Goal: Task Accomplishment & Management: Complete application form

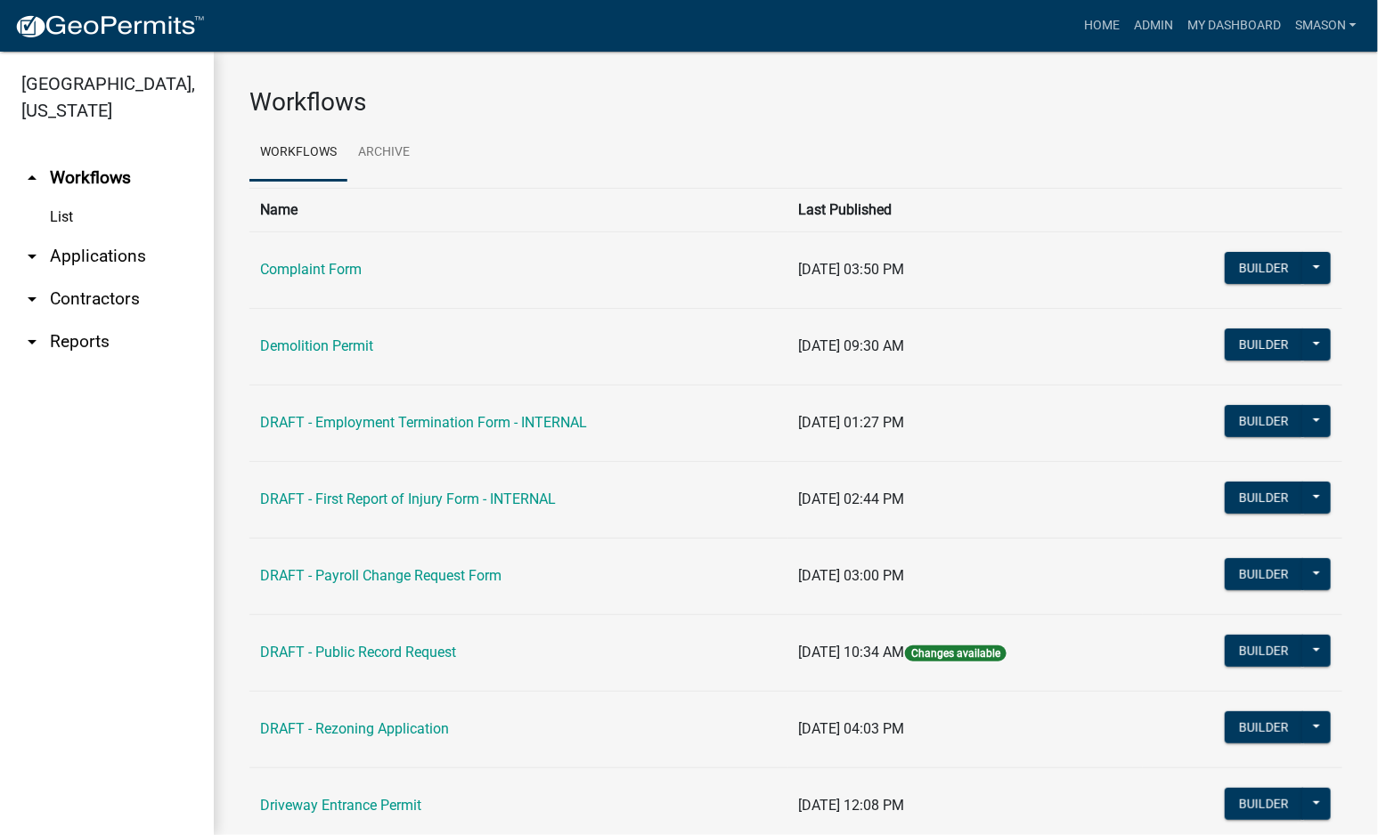
click at [125, 278] on link "arrow_drop_down Applications" at bounding box center [107, 256] width 214 height 43
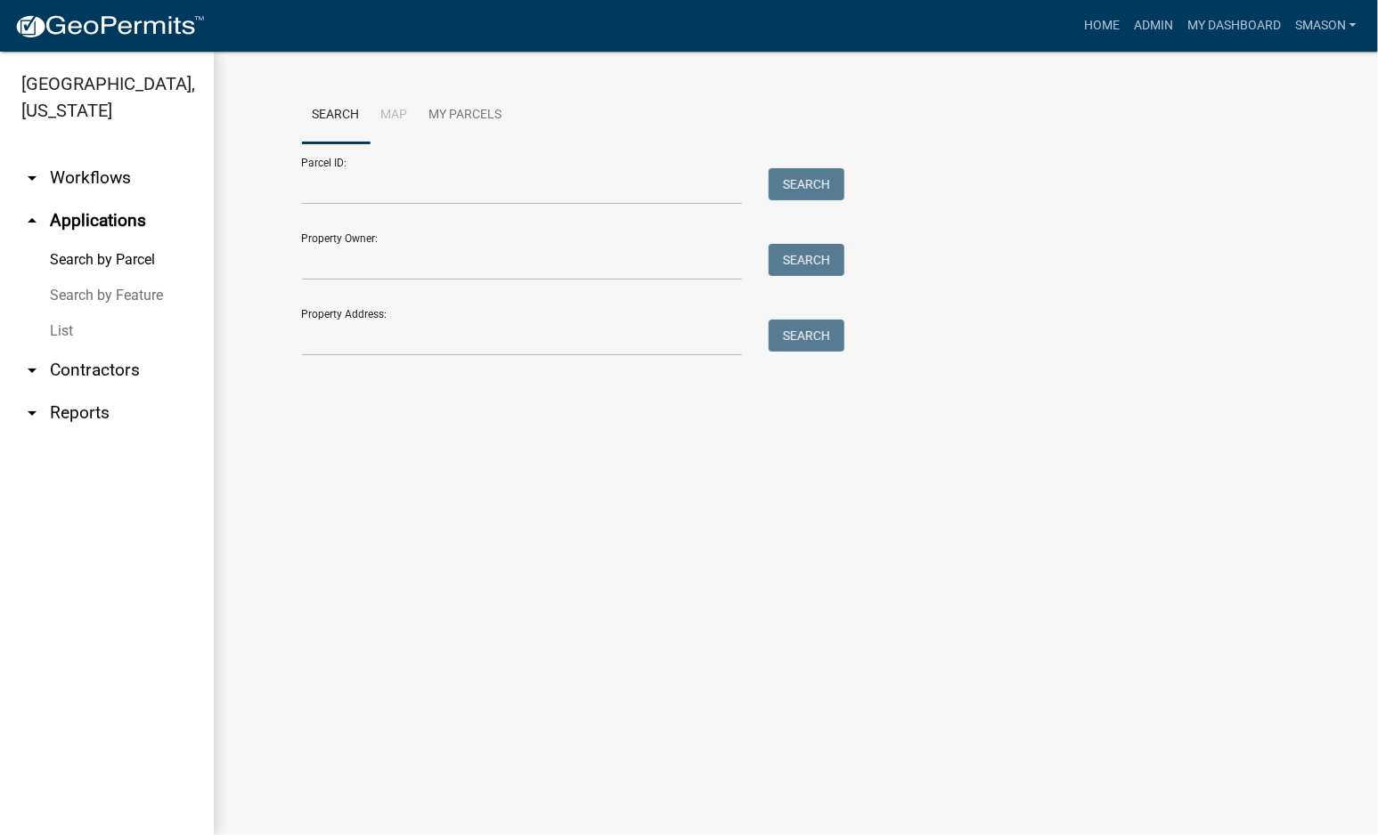
click at [69, 349] on link "List" at bounding box center [107, 331] width 214 height 36
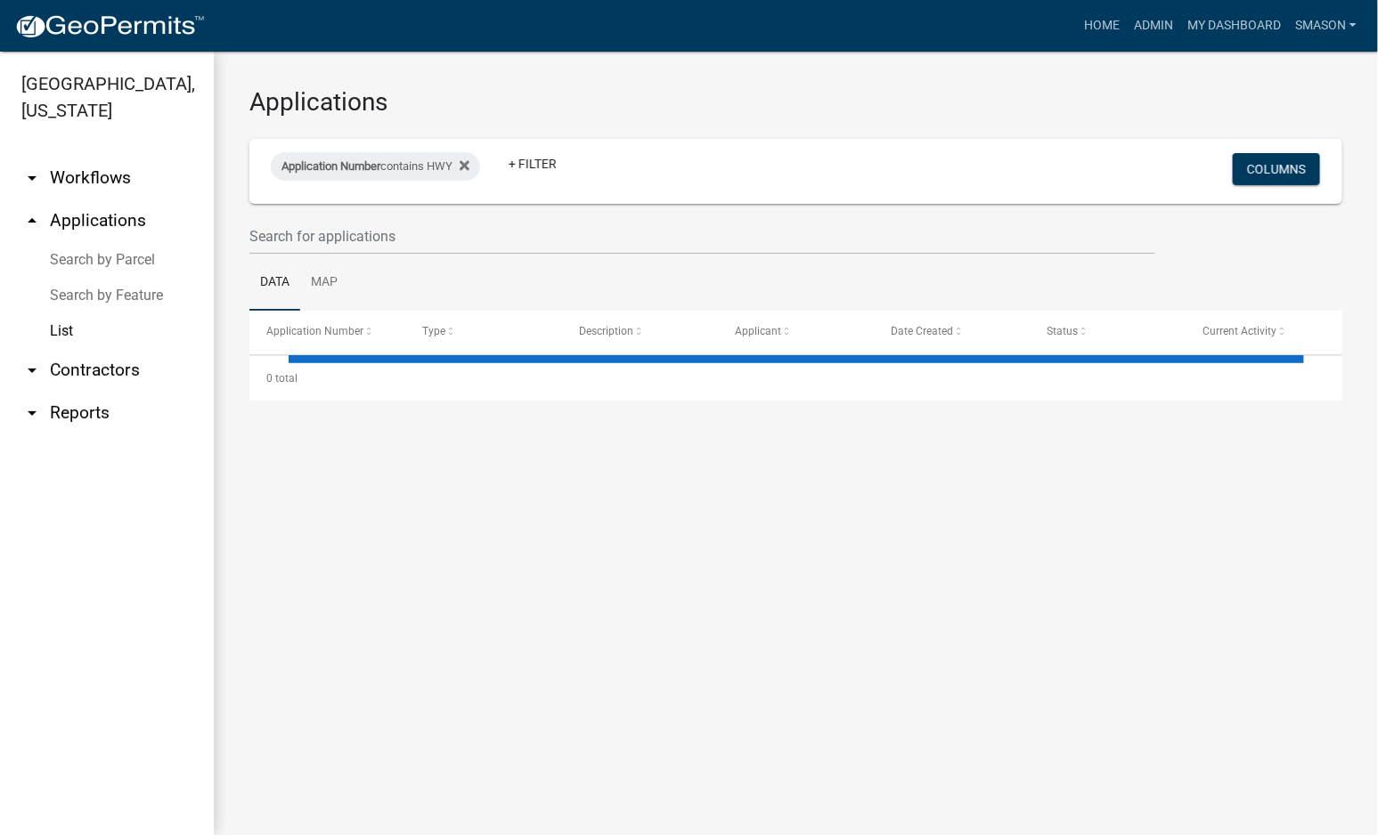
select select "3: 100"
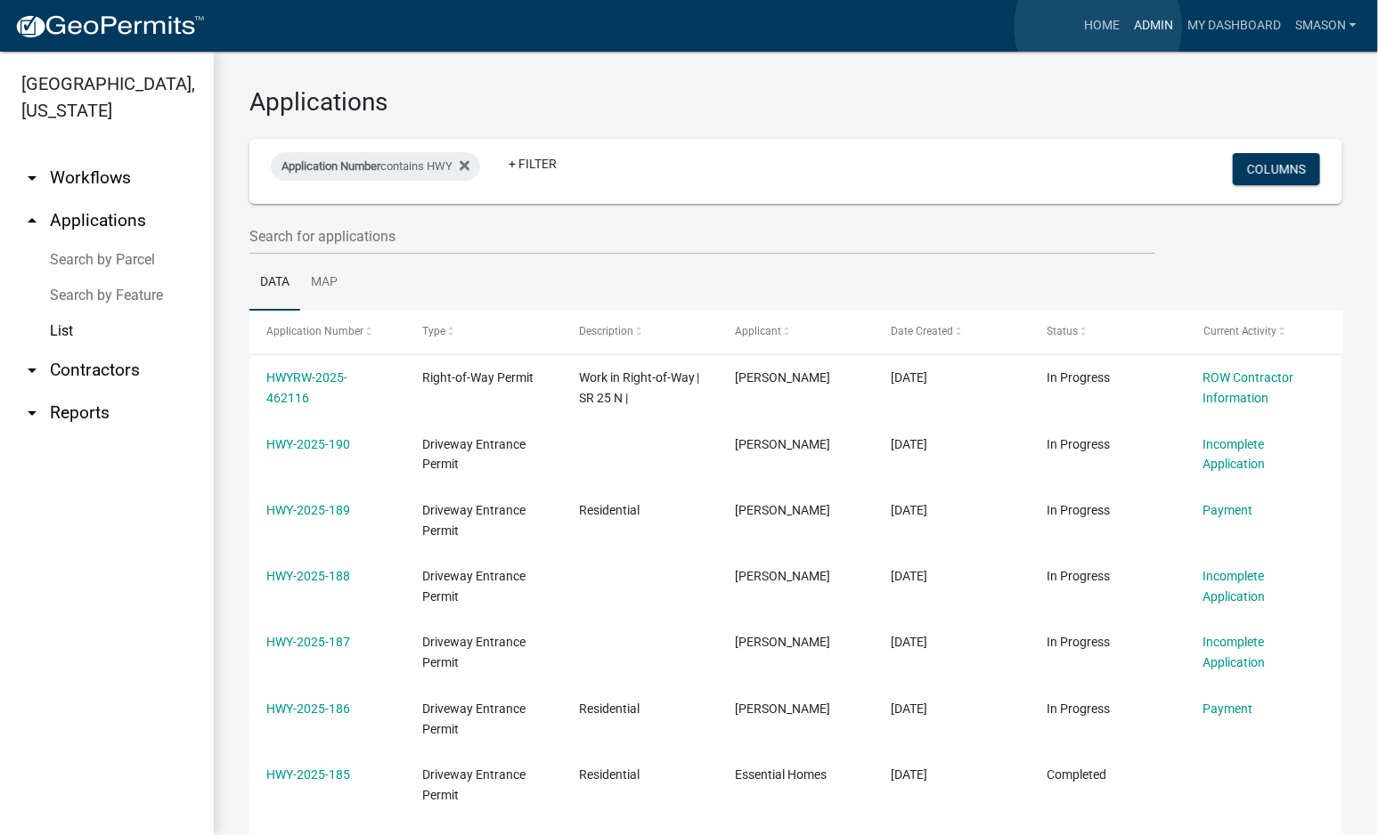
click at [1127, 27] on link "Admin" at bounding box center [1153, 26] width 53 height 34
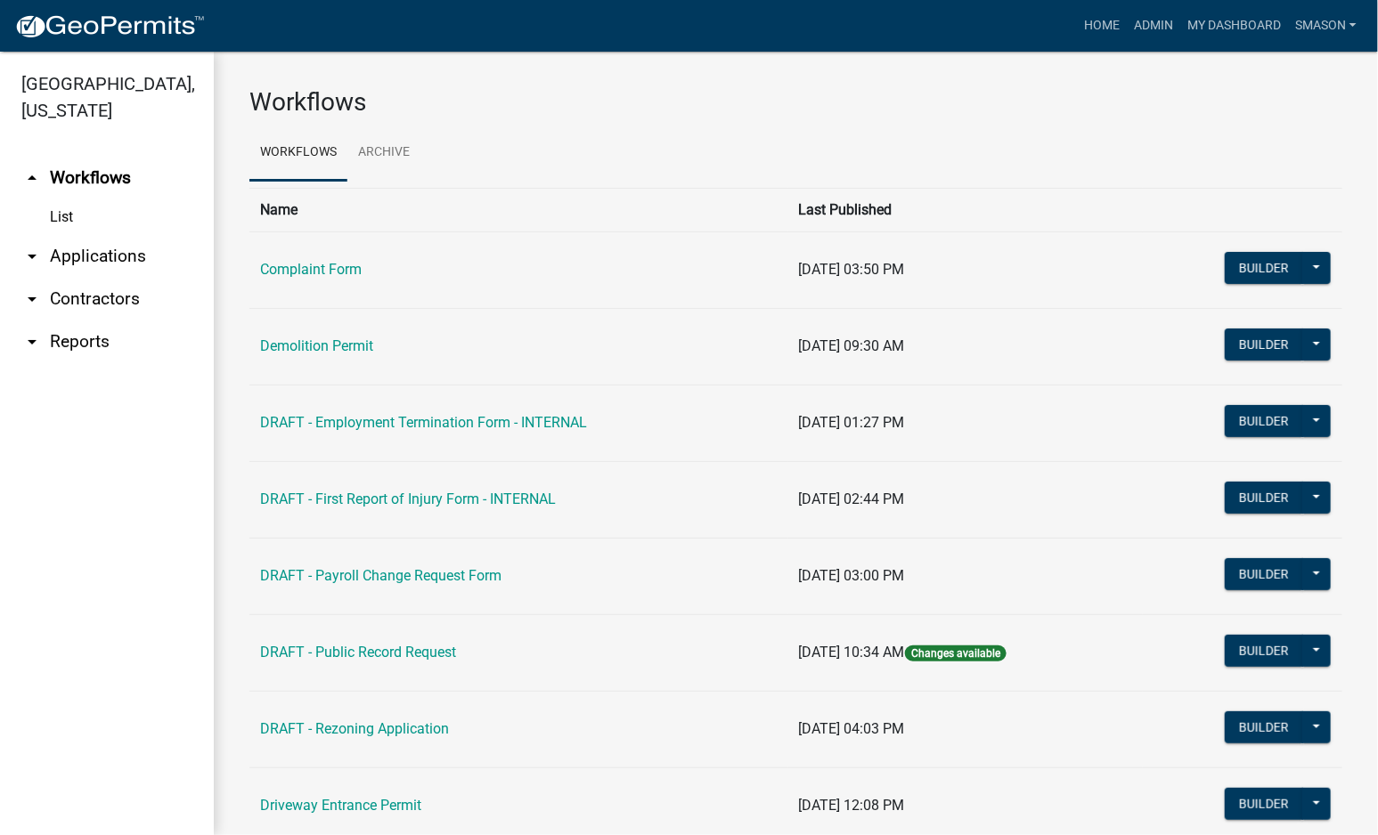
click at [134, 278] on link "arrow_drop_down Applications" at bounding box center [107, 256] width 214 height 43
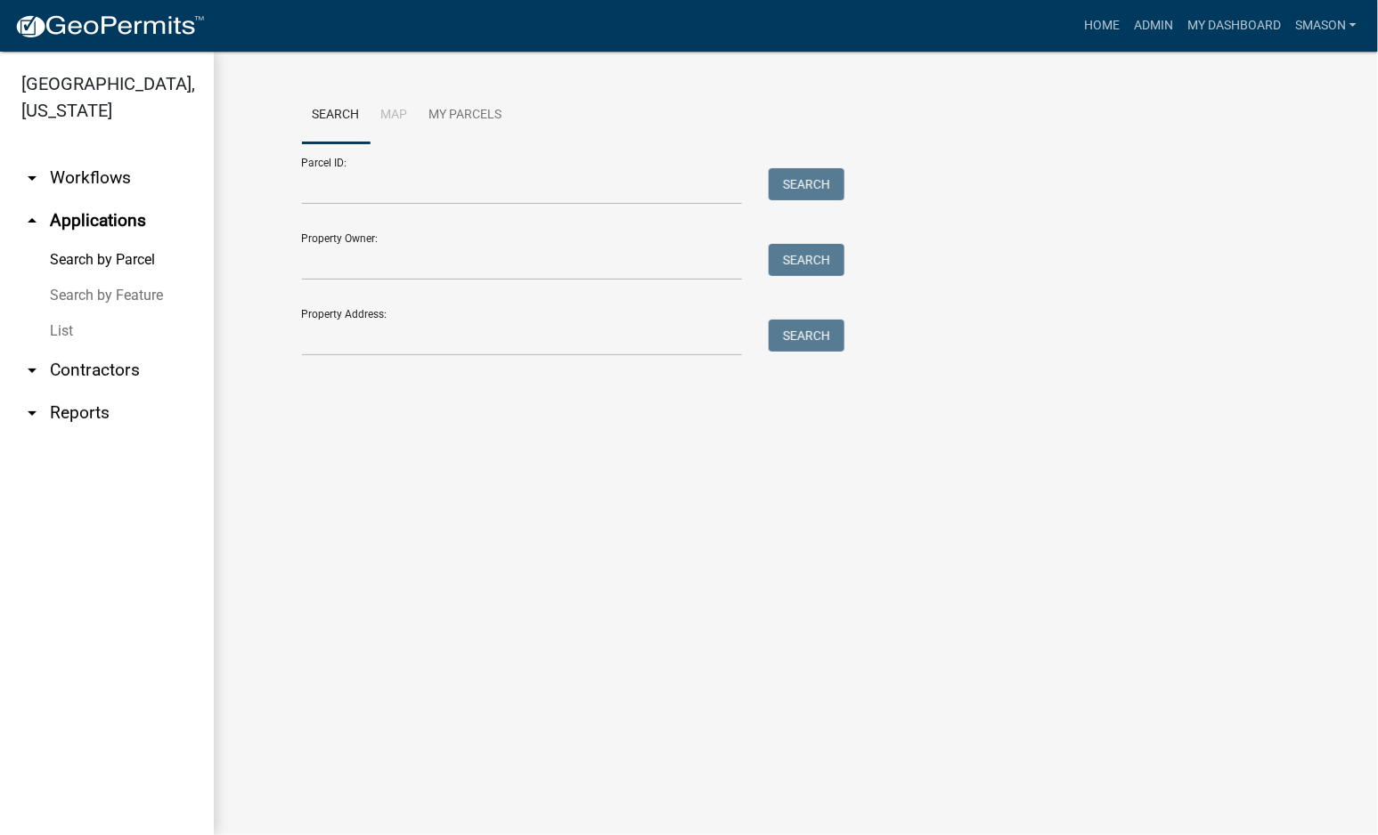
click at [76, 349] on link "List" at bounding box center [107, 331] width 214 height 36
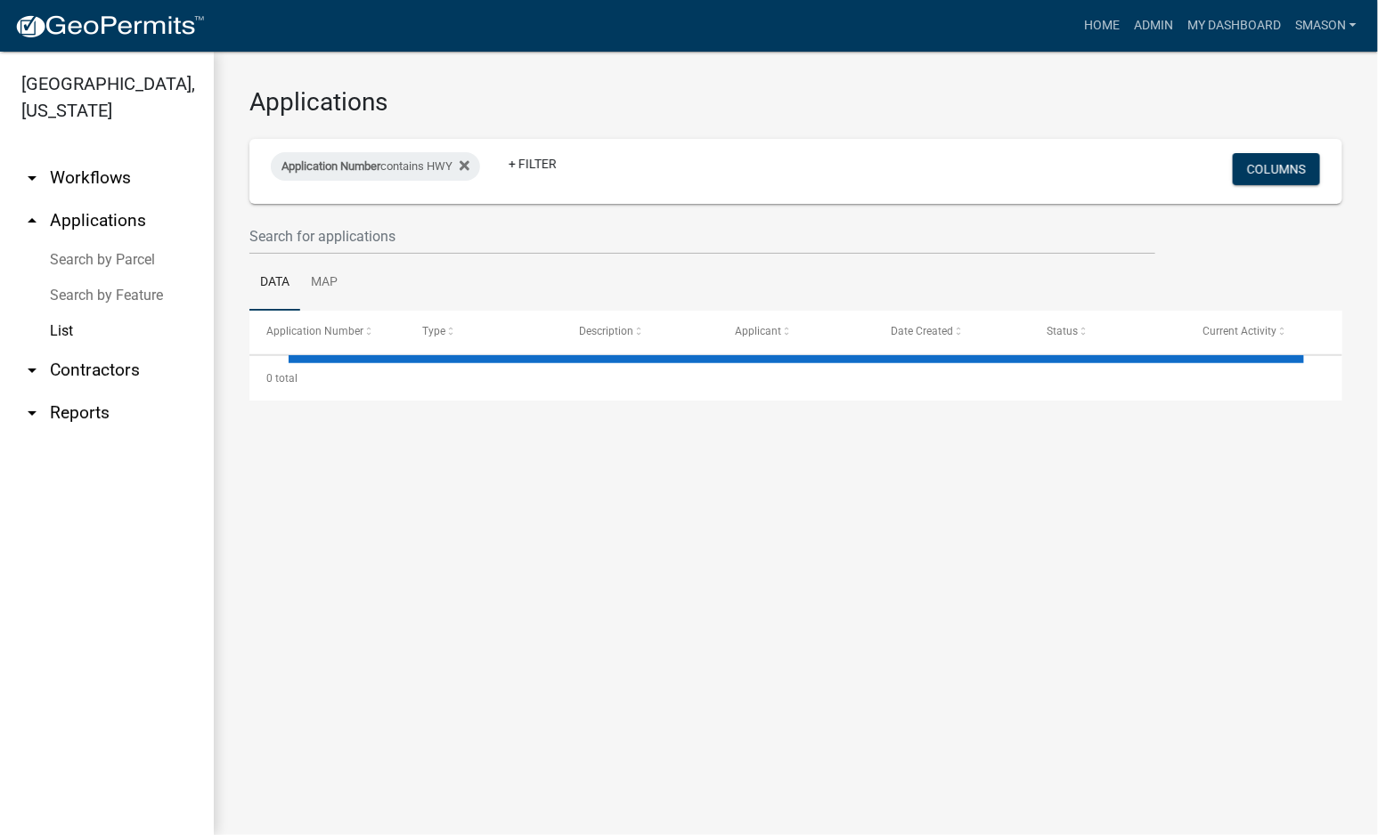
select select "3: 100"
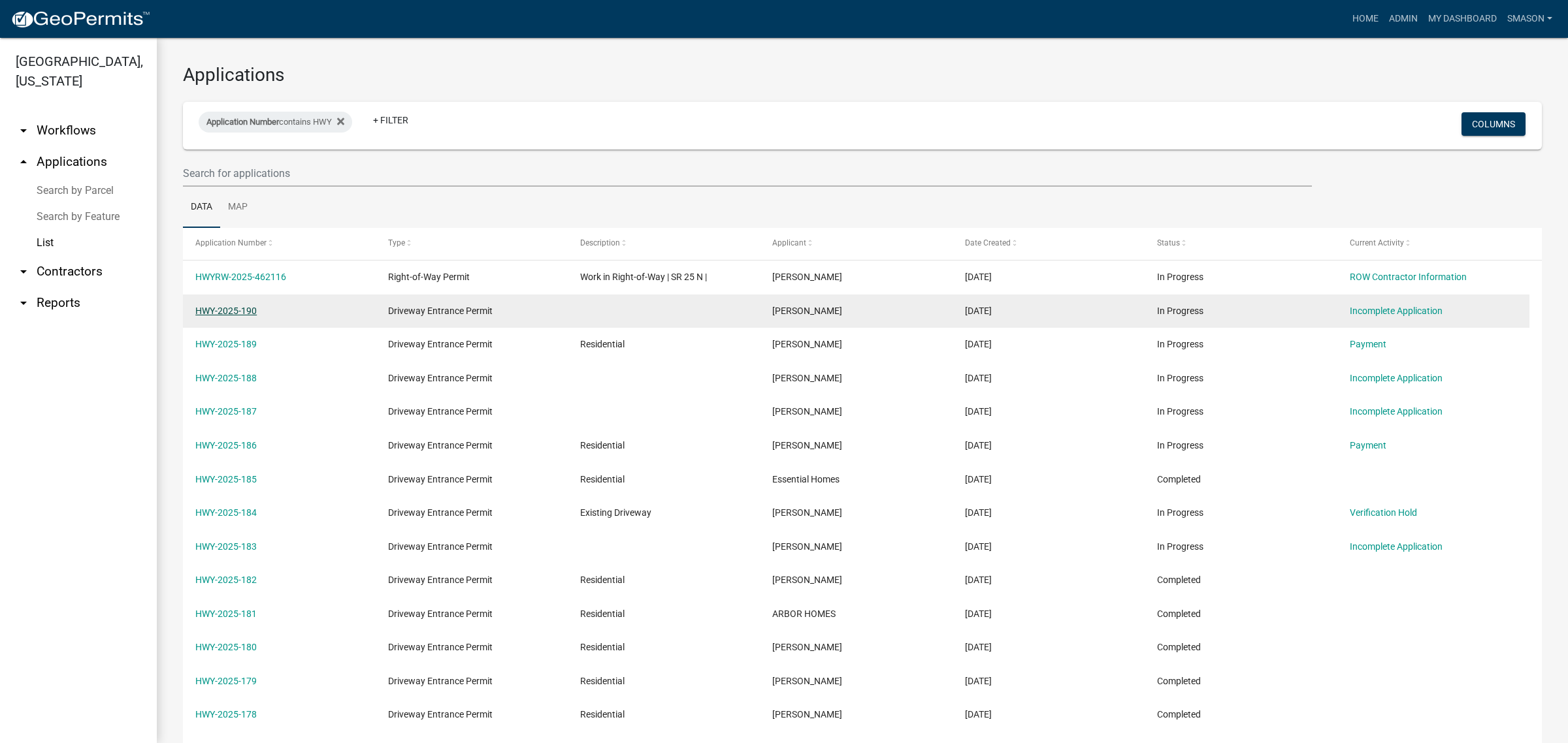
click at [239, 316] on link "HWY-2025-190" at bounding box center [226, 311] width 62 height 10
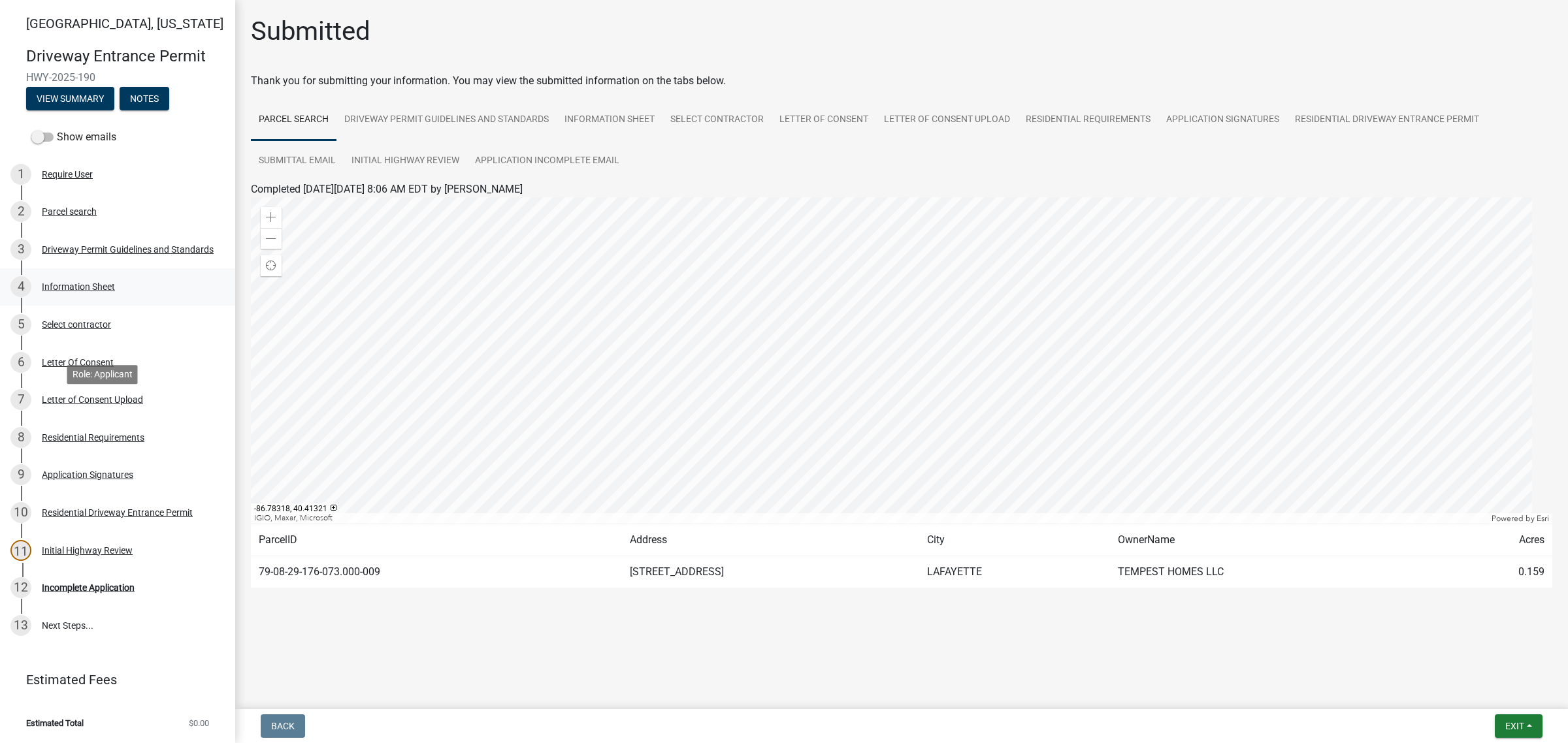
click at [81, 291] on div "Information Sheet" at bounding box center [79, 287] width 73 height 9
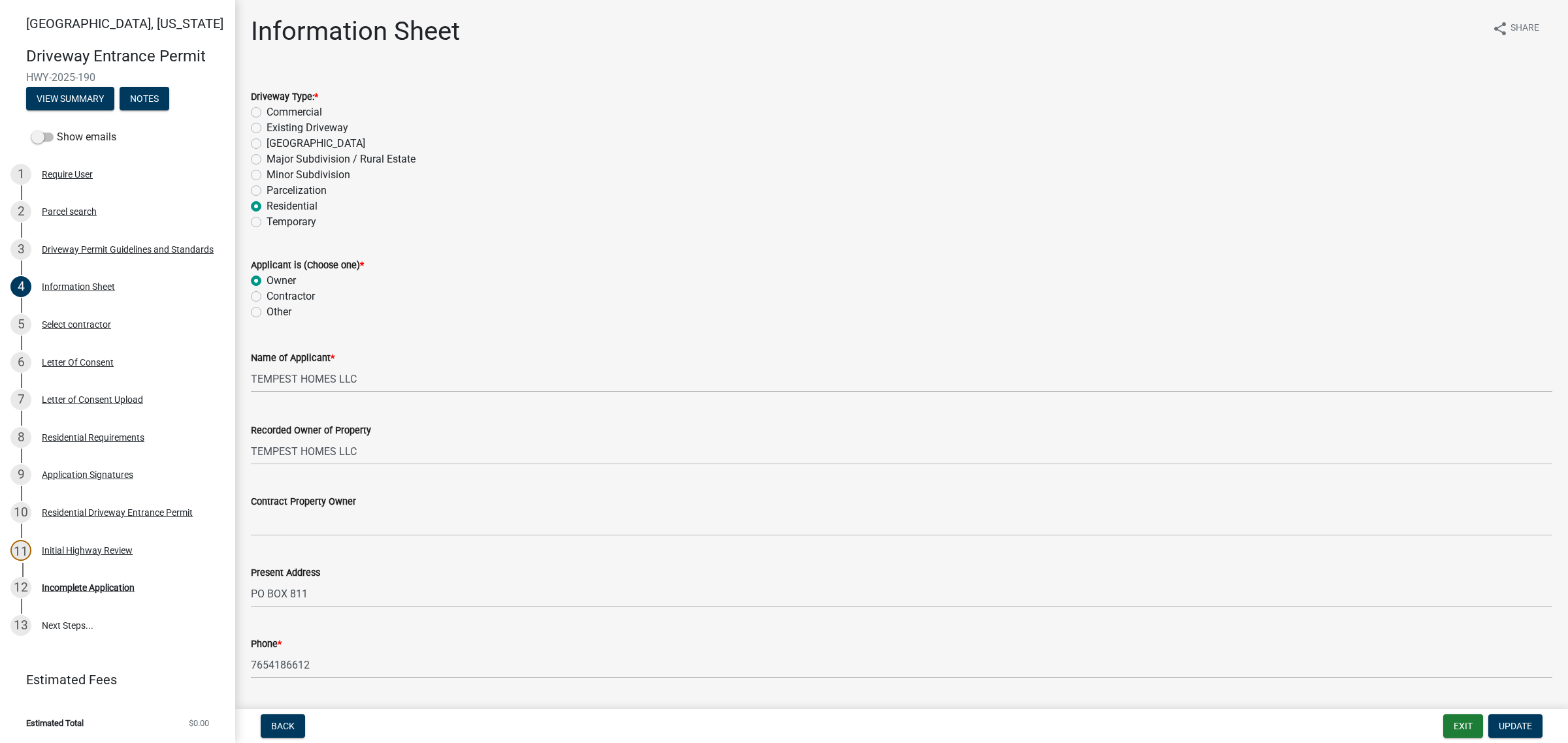
scroll to position [409, 0]
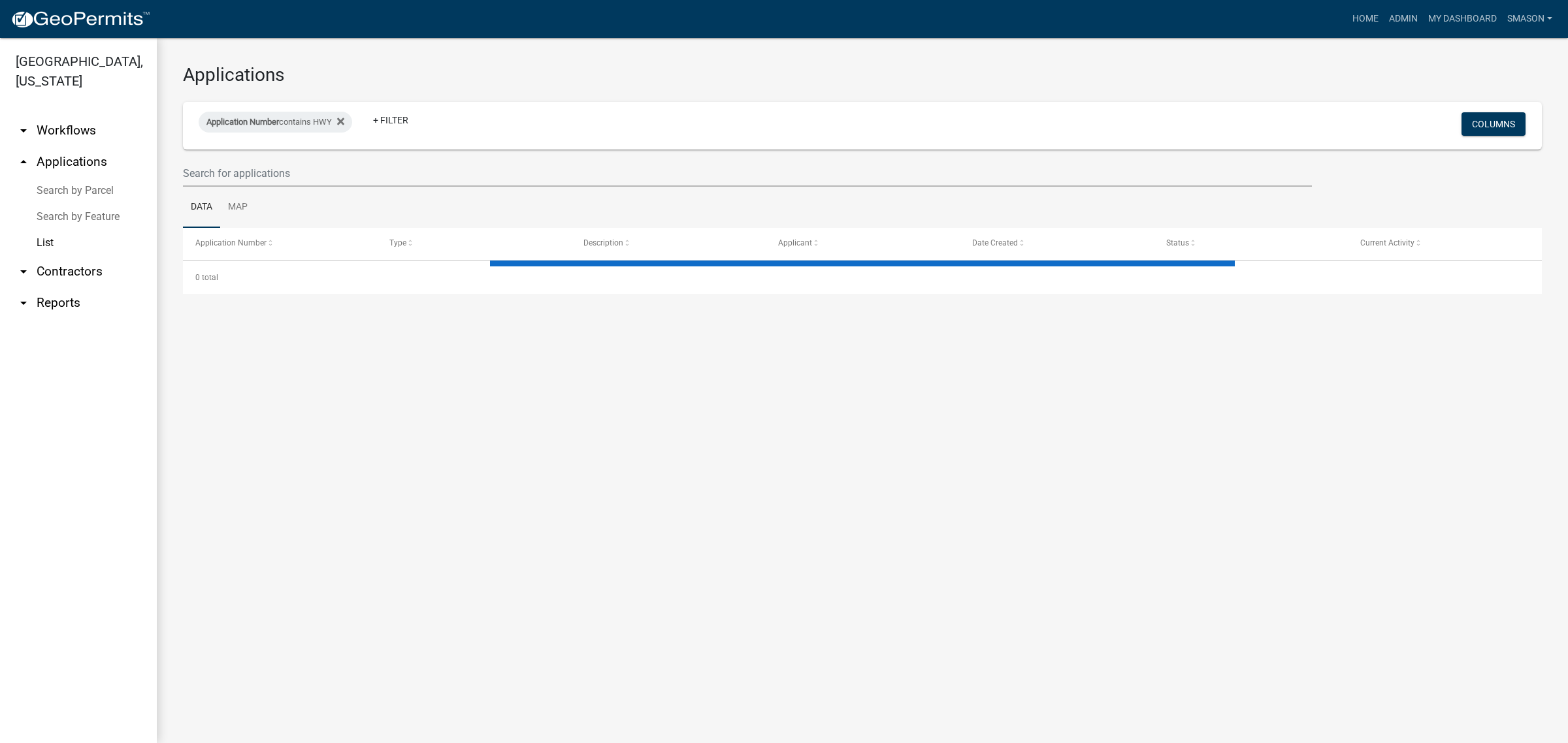
select select "3: 100"
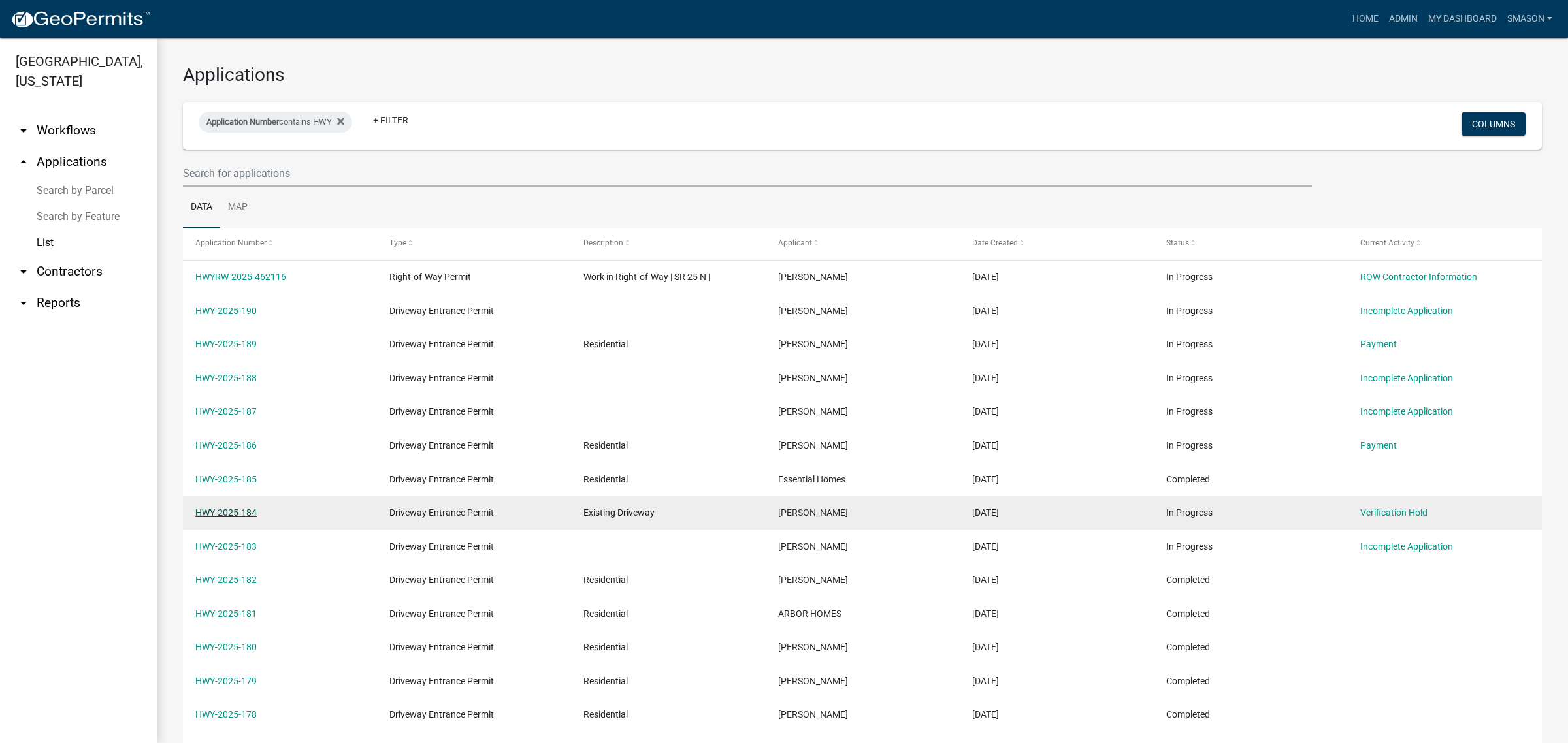
click at [227, 518] on link "HWY-2025-184" at bounding box center [226, 513] width 62 height 10
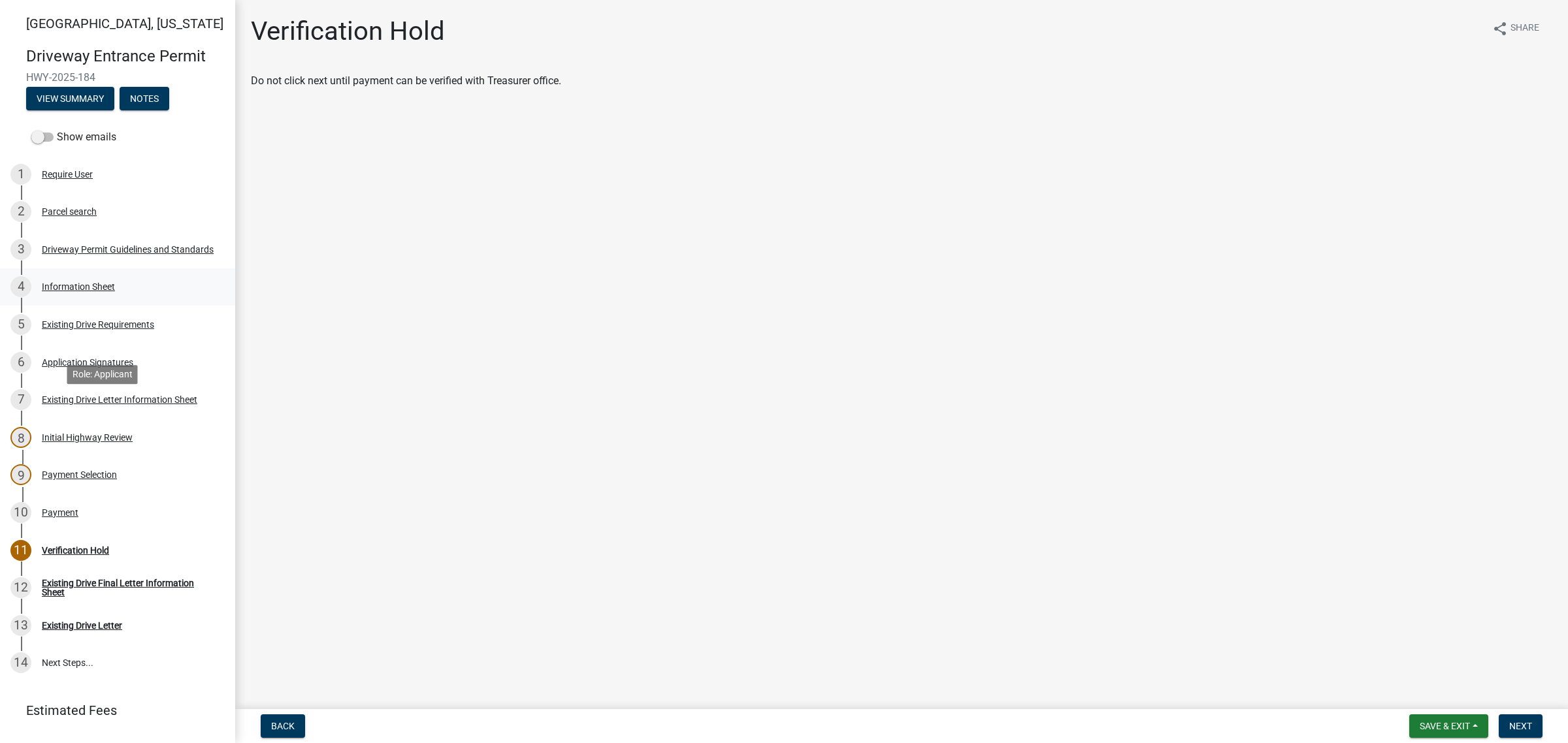
click at [66, 291] on div "Information Sheet" at bounding box center [79, 287] width 73 height 9
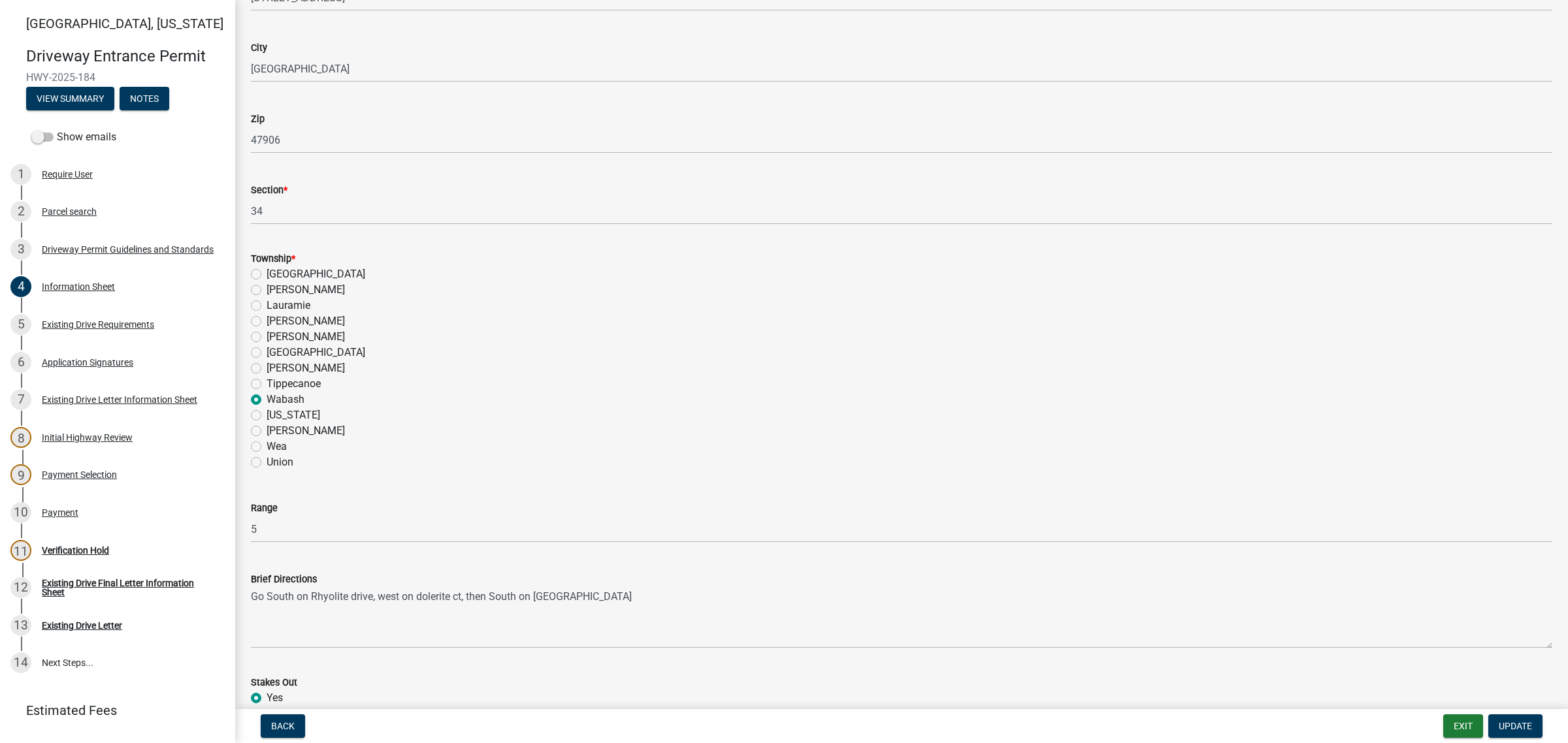
scroll to position [571, 0]
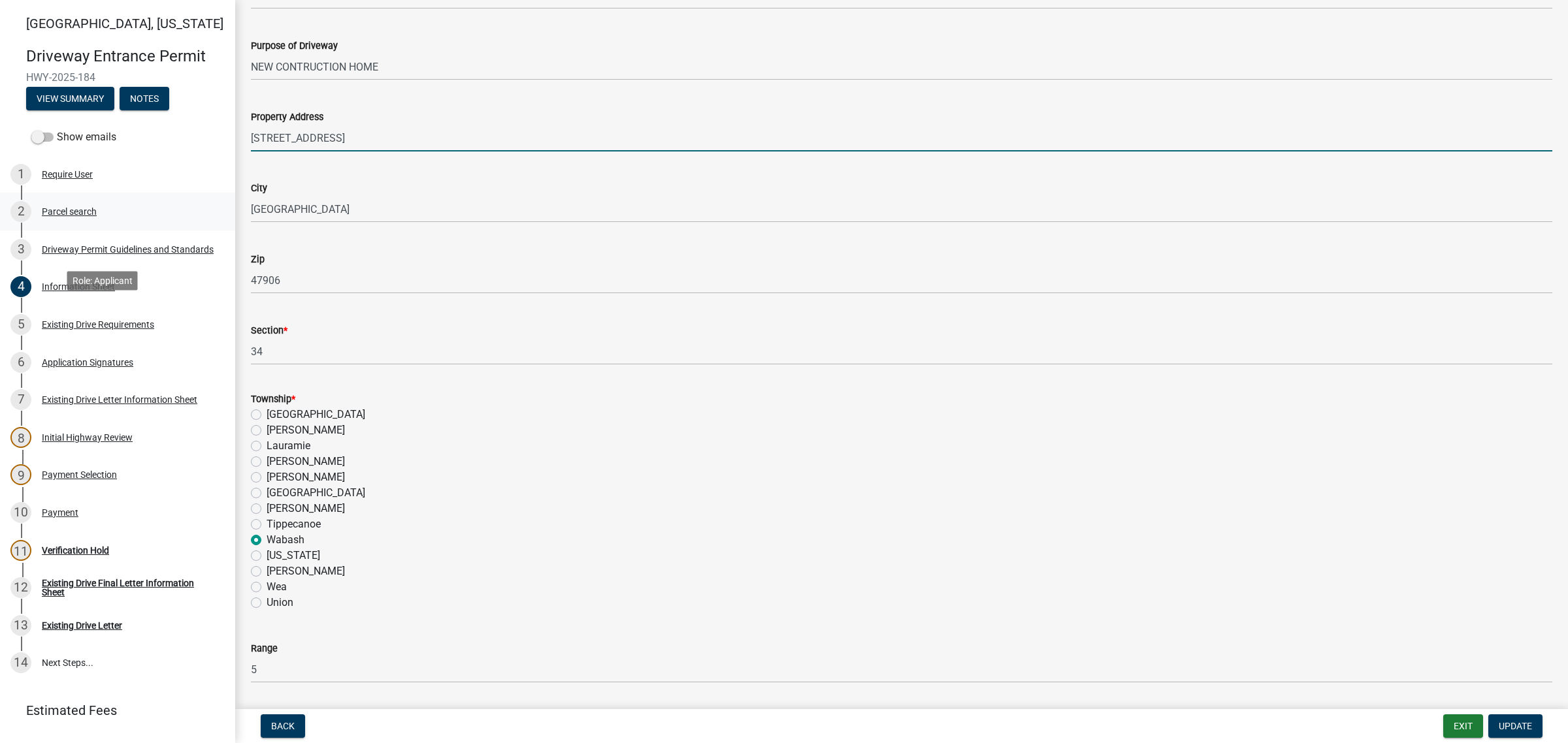
drag, startPoint x: 412, startPoint y: 302, endPoint x: 182, endPoint y: 318, distance: 230.6
click at [180, 319] on div "[GEOGRAPHIC_DATA][US_STATE] Entrance Permit HWY-2025-184 View Summary Notes Sho…" at bounding box center [784, 371] width 1568 height 743
click at [442, 152] on input "[STREET_ADDRESS]" at bounding box center [902, 138] width 1302 height 27
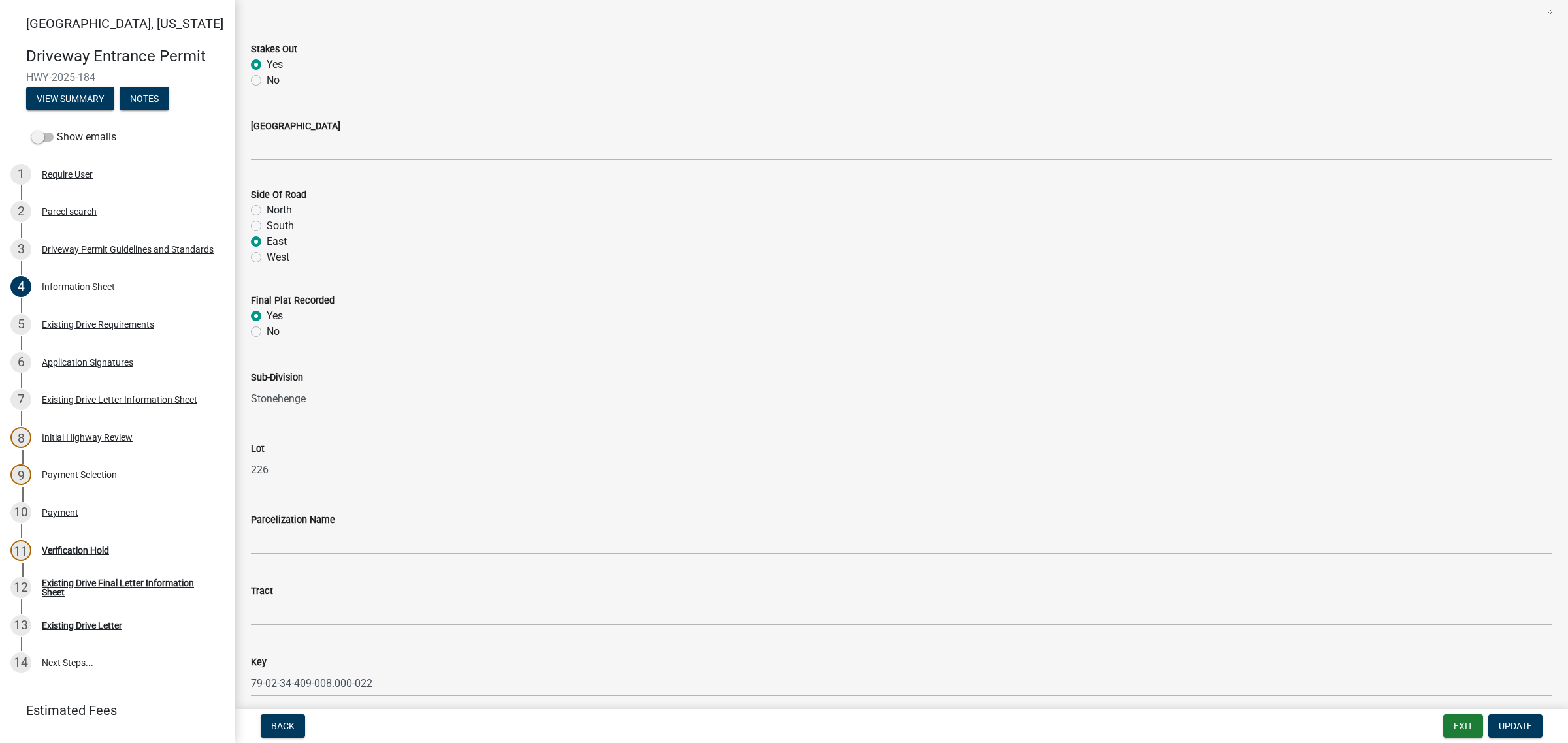
scroll to position [1551, 0]
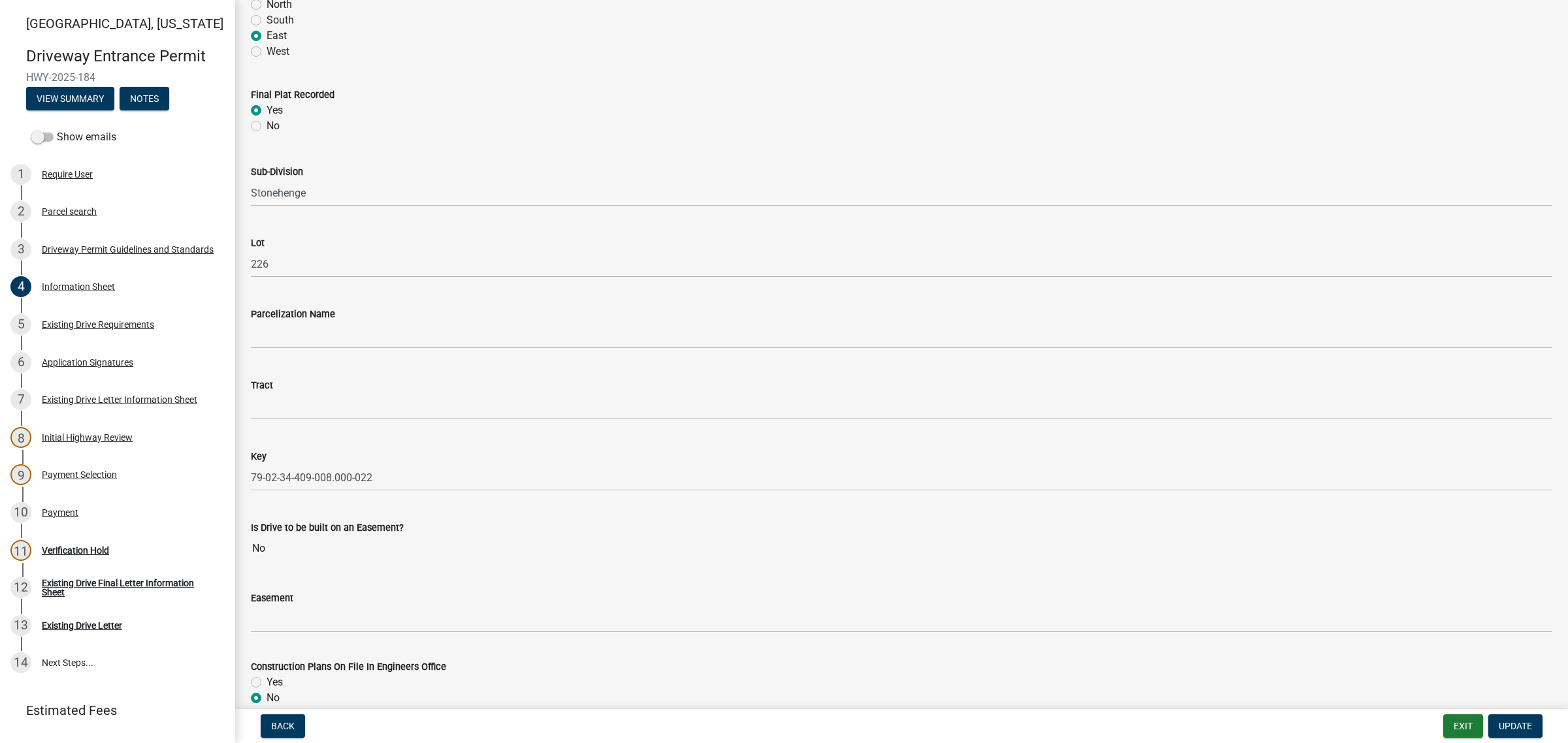
type input "[STREET_ADDRESS]"
click at [1010, 612] on span "Update" at bounding box center [1515, 726] width 33 height 10
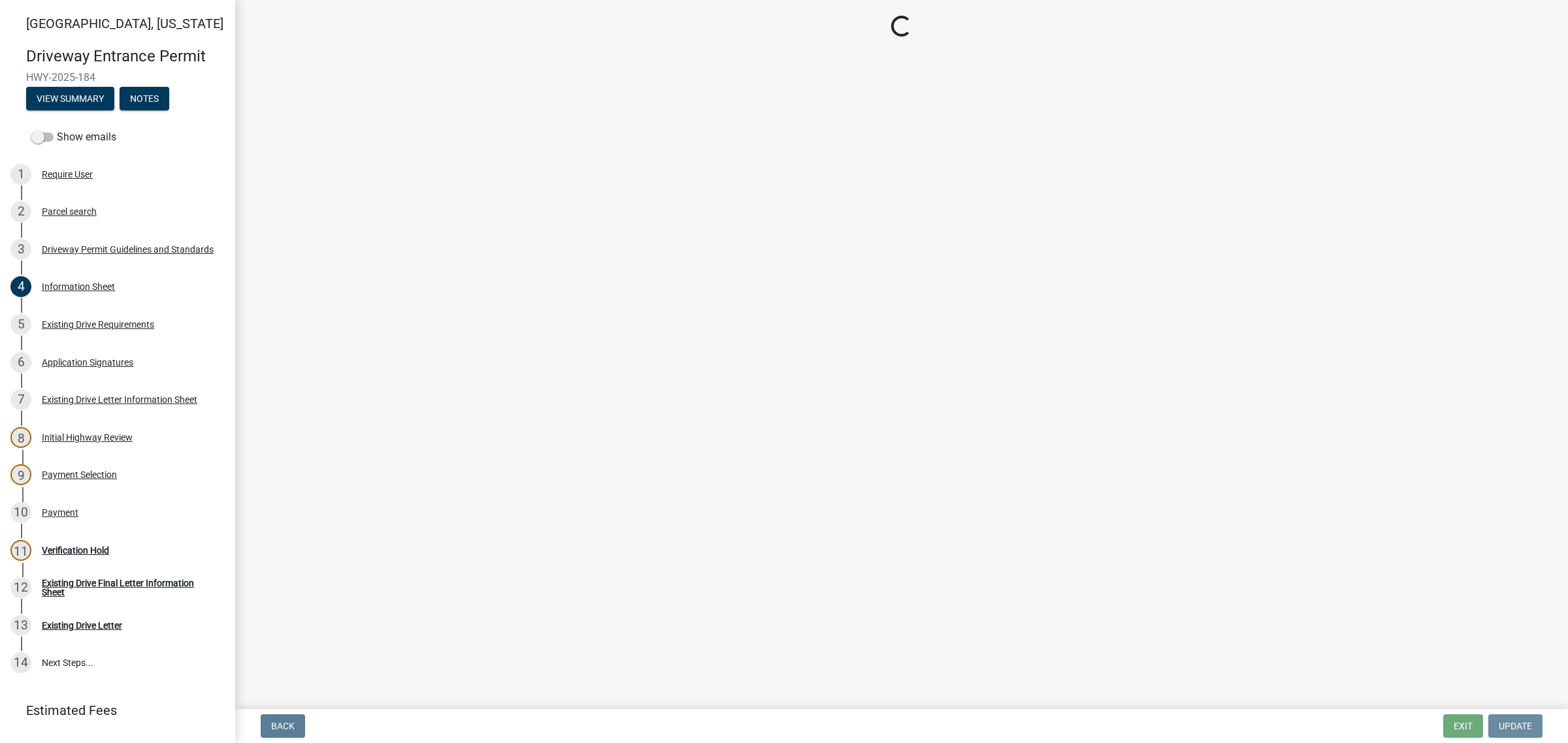
scroll to position [0, 0]
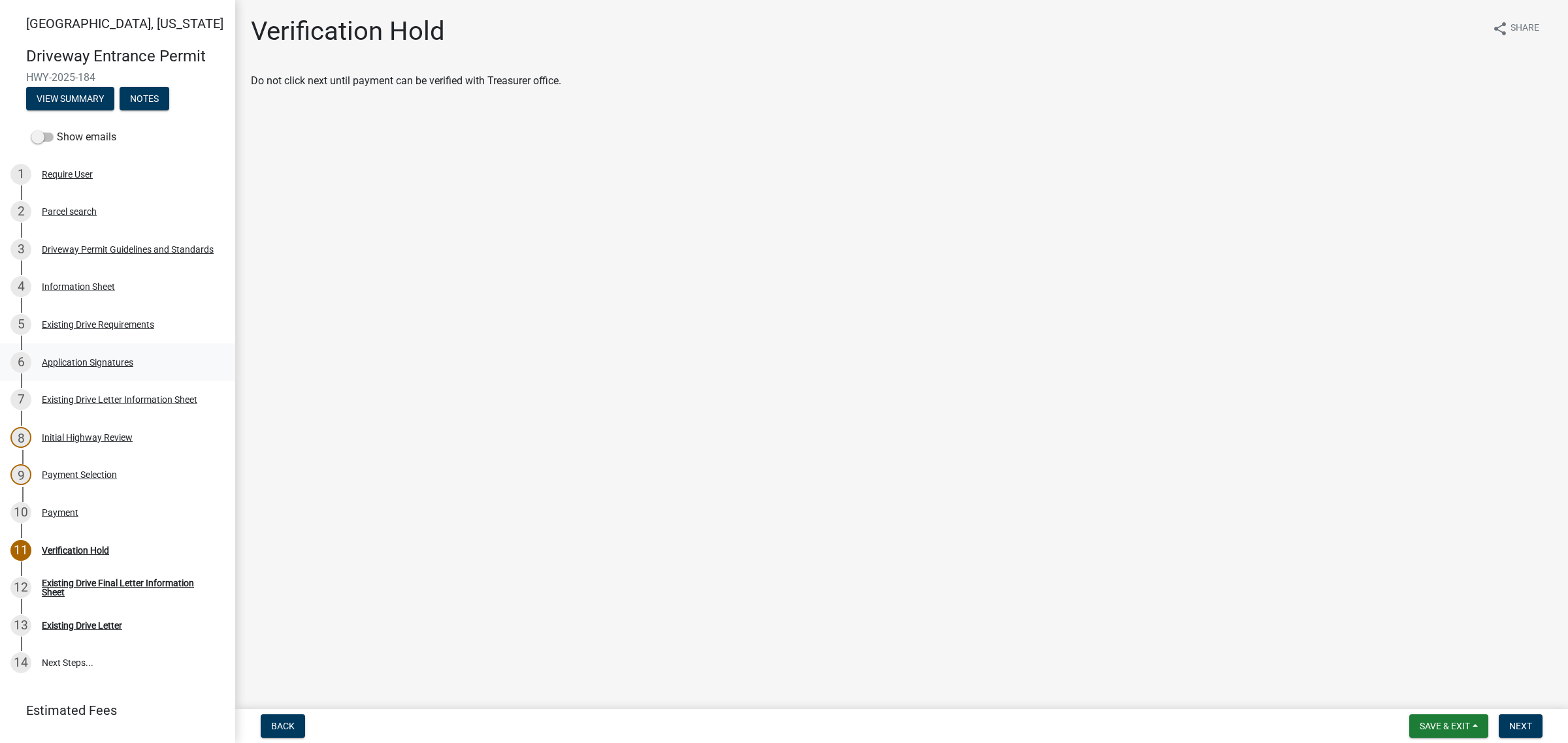
click at [134, 367] on div "Application Signatures" at bounding box center [87, 362] width 92 height 9
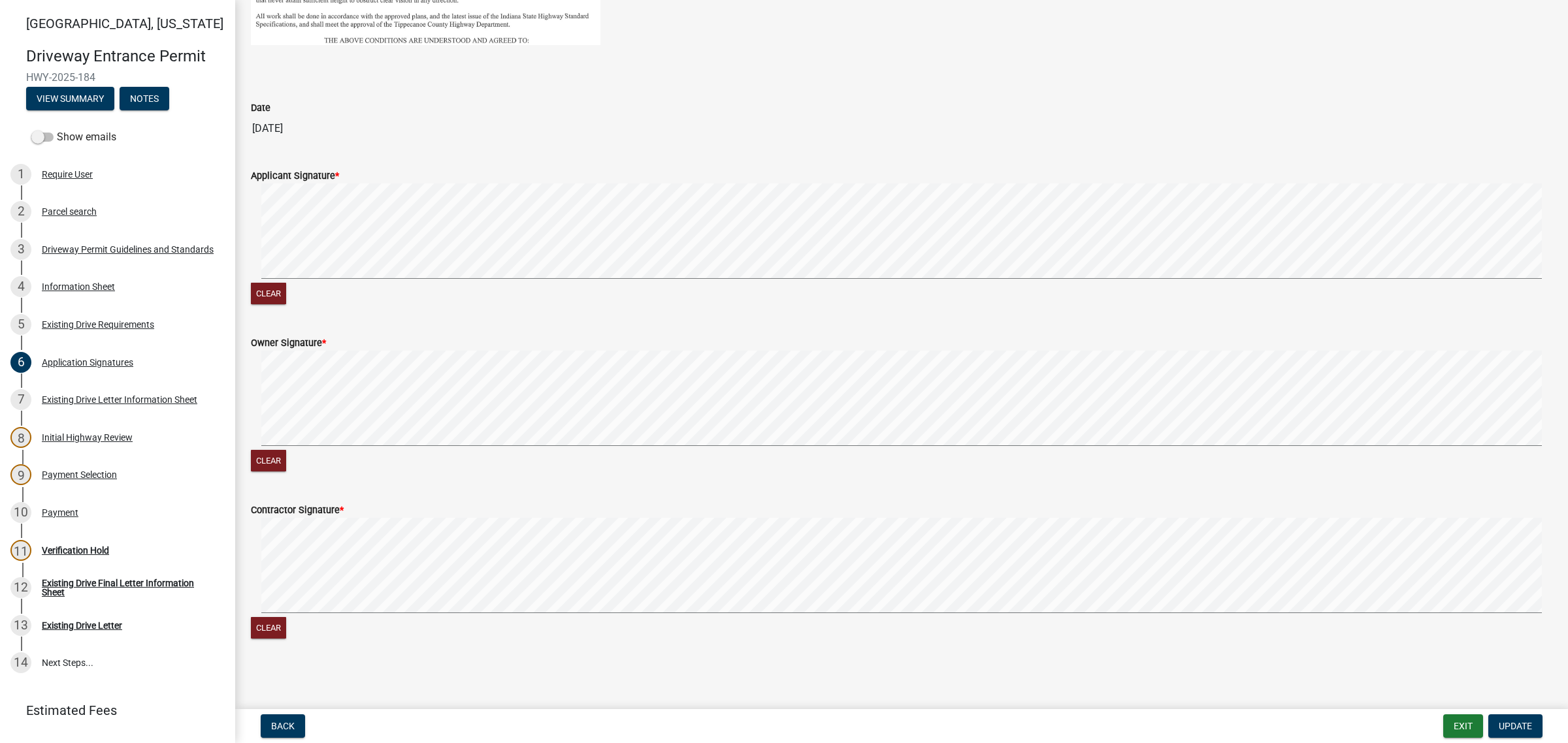
scroll to position [681, 0]
click at [114, 297] on div "4 Information Sheet" at bounding box center [112, 287] width 204 height 21
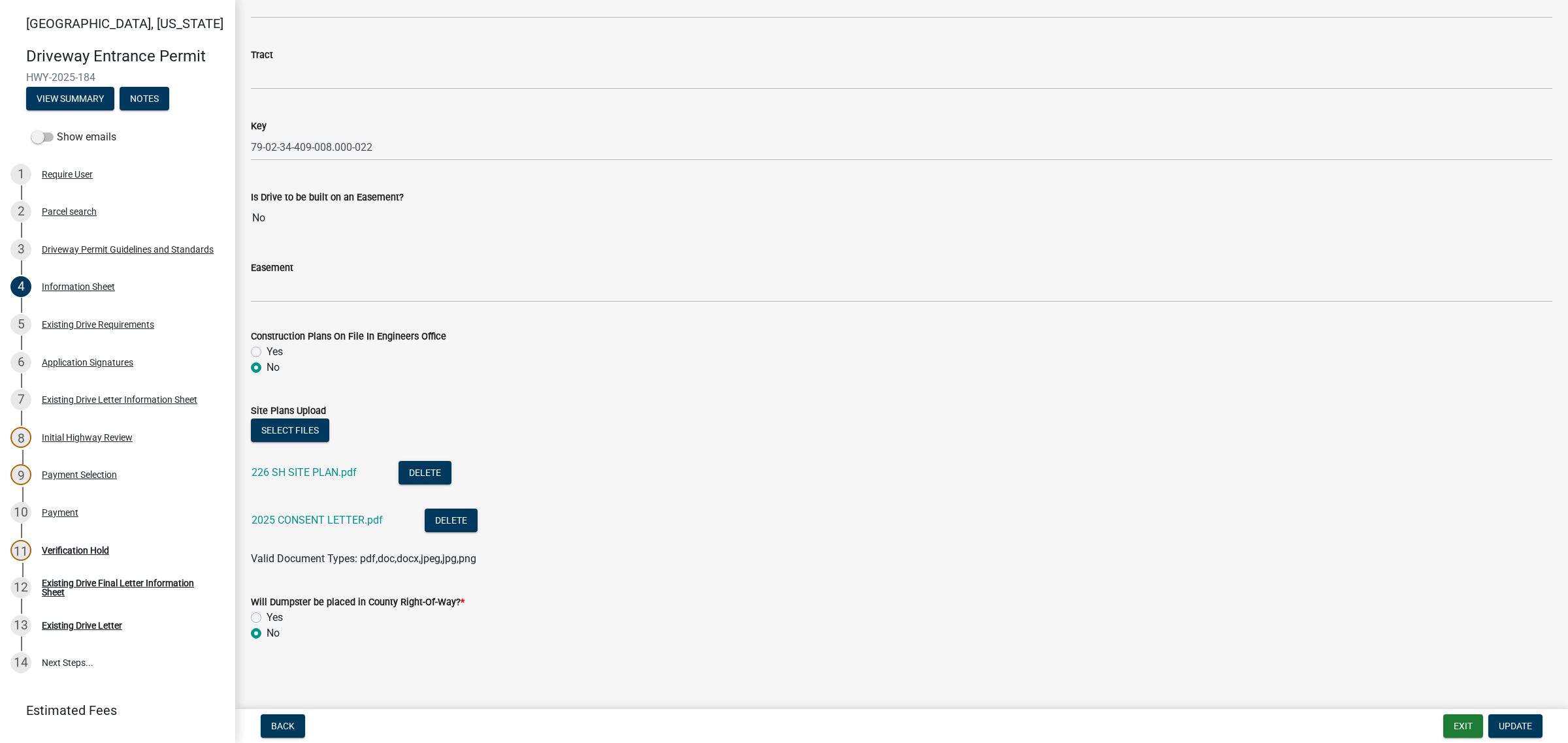
scroll to position [2512, 0]
click at [327, 514] on link "2025 CONSENT LETTER.pdf" at bounding box center [317, 520] width 131 height 12
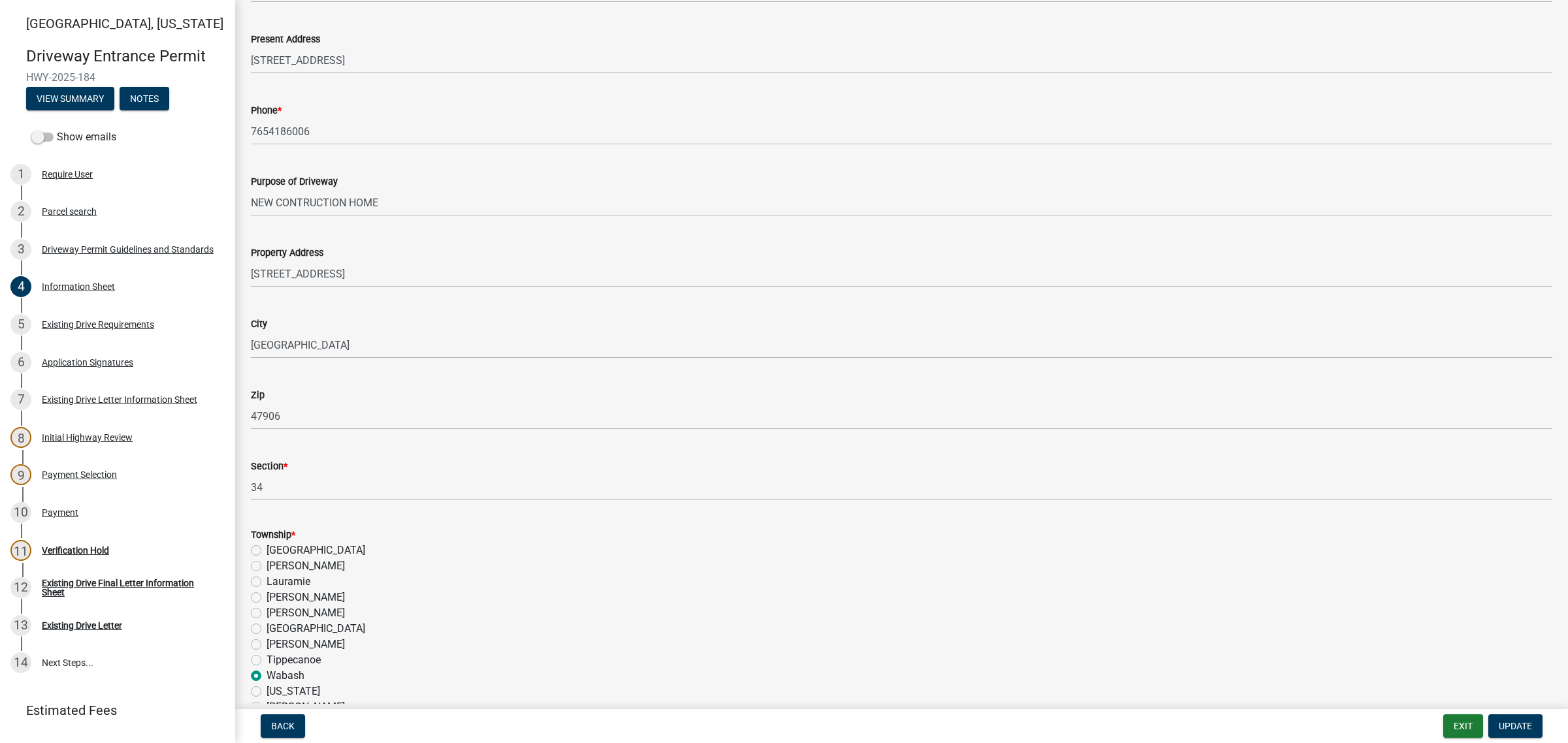
scroll to position [307, 0]
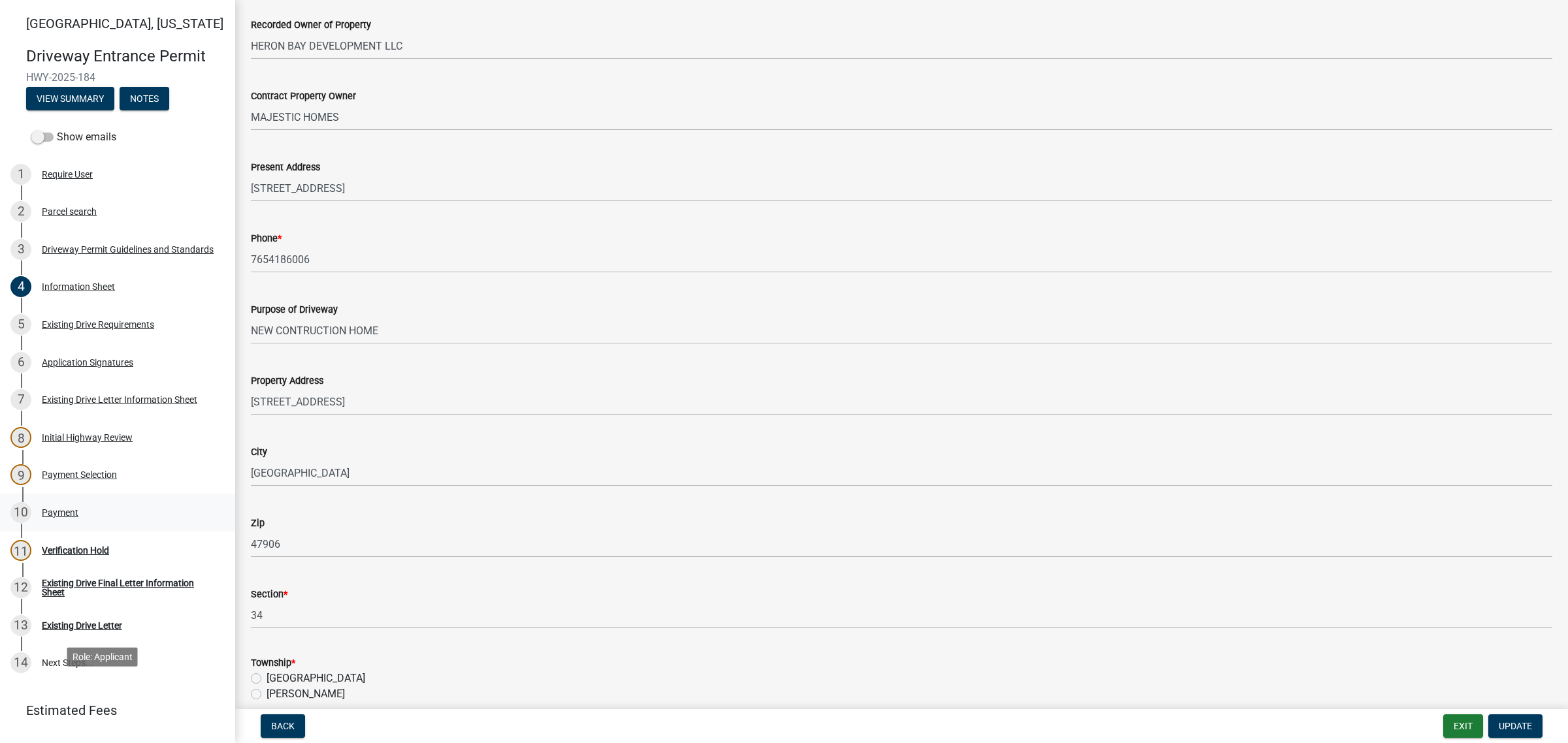
click at [70, 517] on div "Payment" at bounding box center [60, 513] width 37 height 9
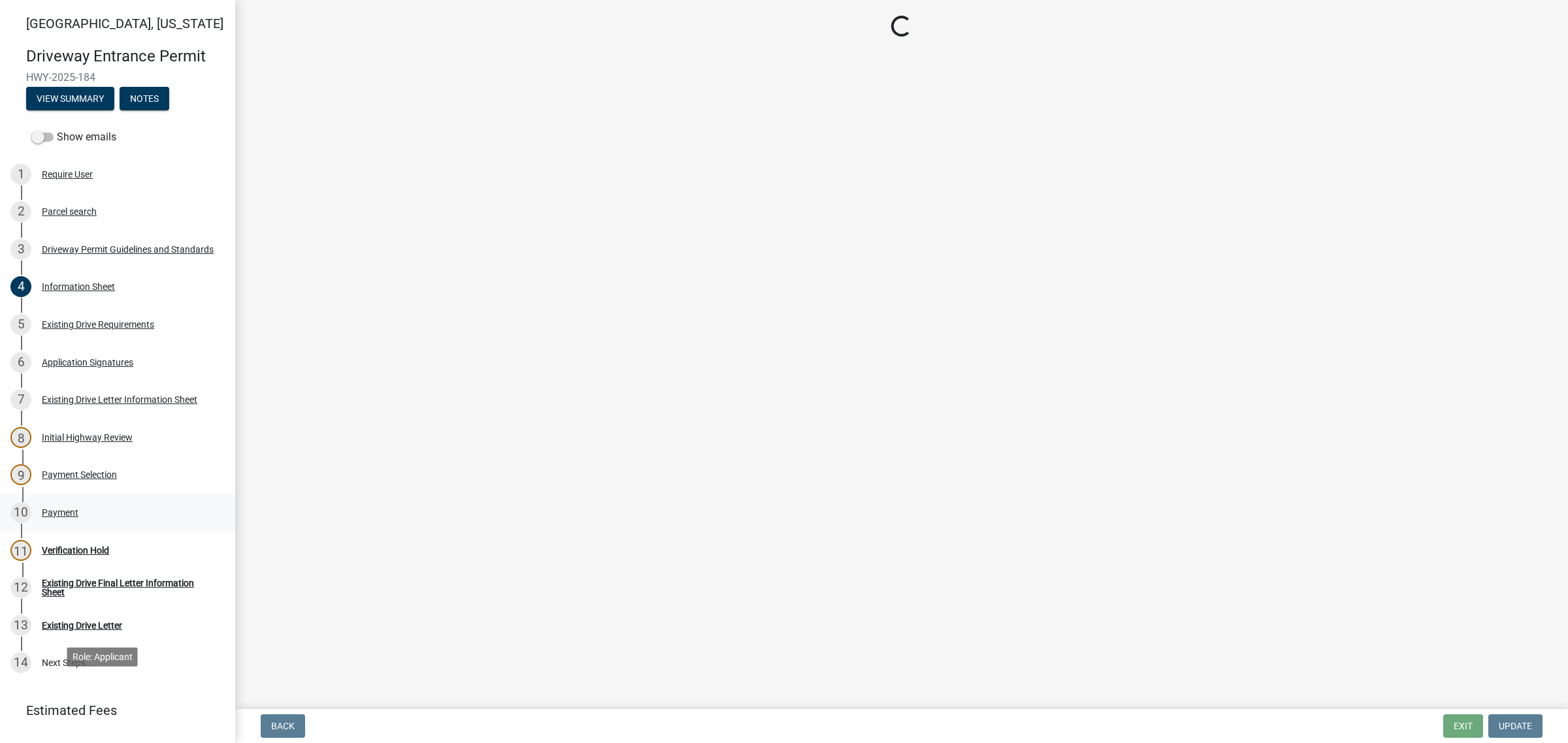
scroll to position [0, 0]
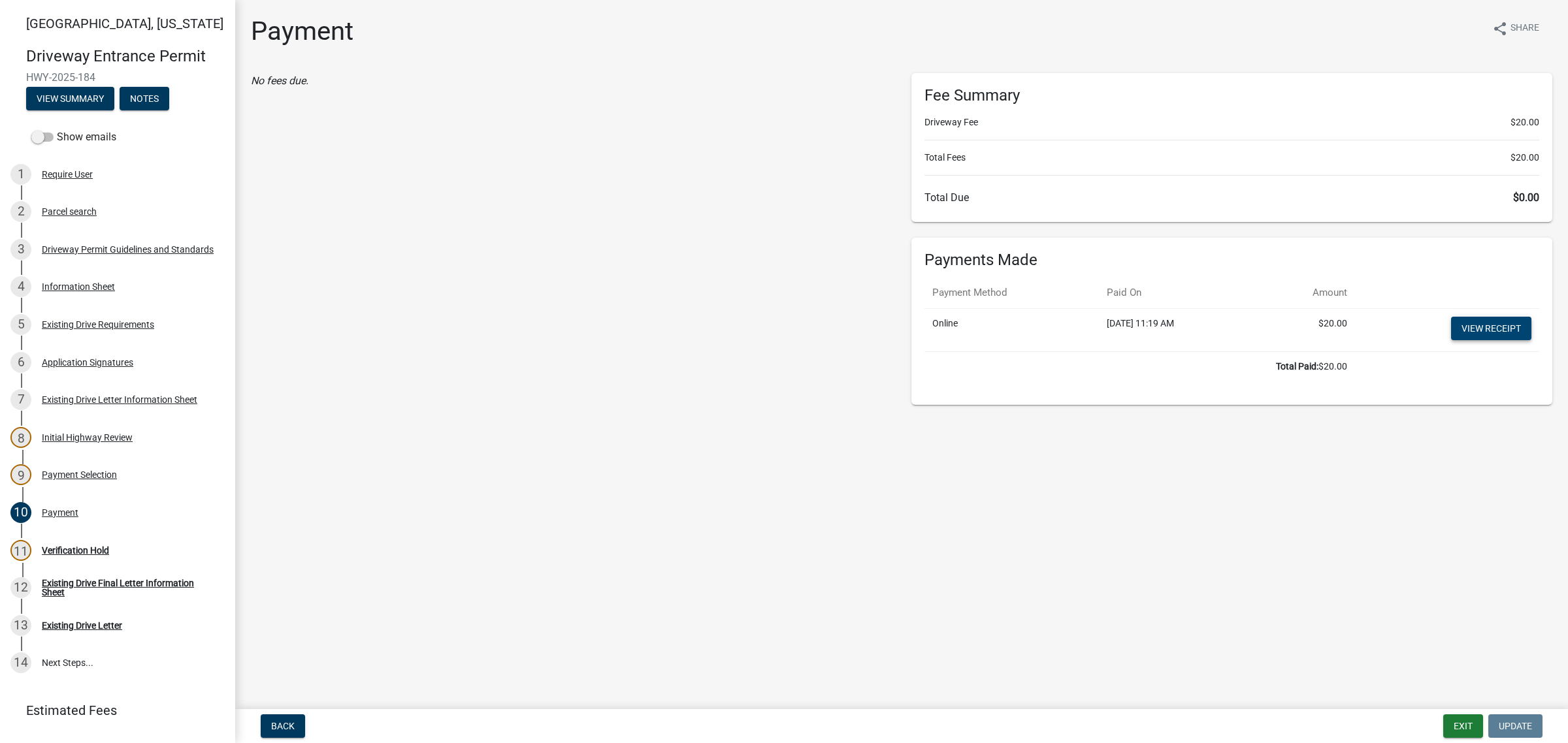
click at [1010, 340] on link "View receipt" at bounding box center [1492, 329] width 81 height 23
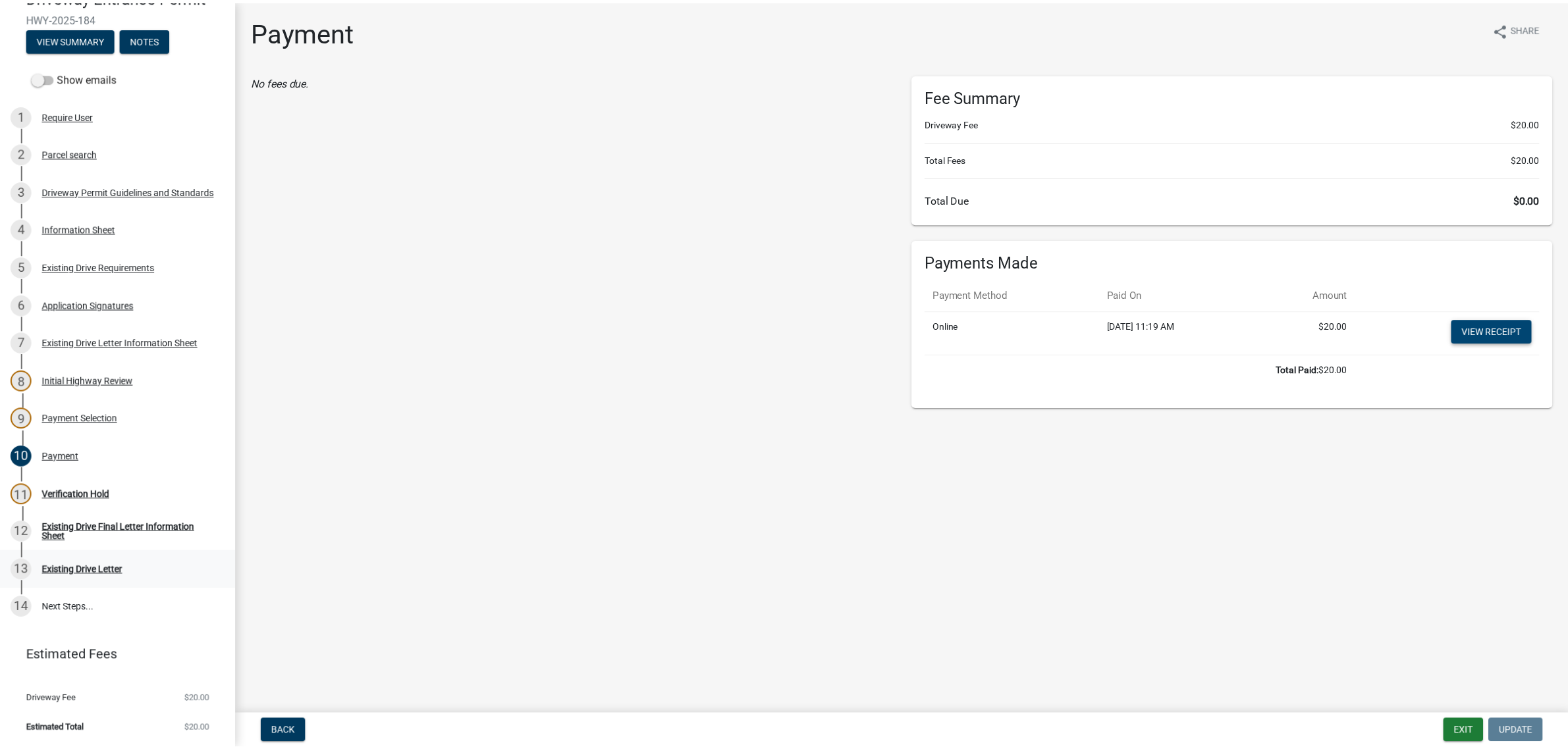
scroll to position [333, 0]
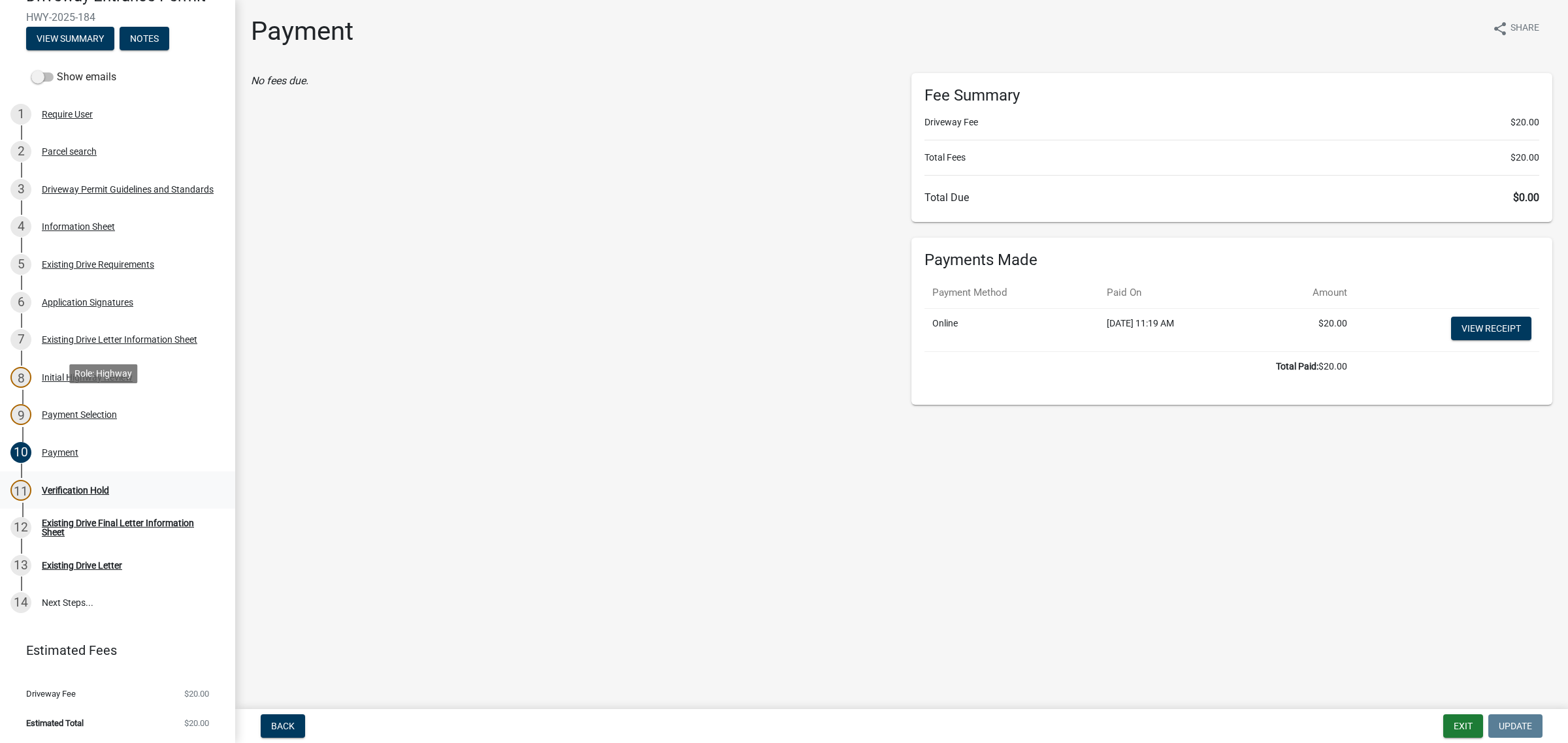
click at [90, 486] on div "Verification Hold" at bounding box center [76, 491] width 68 height 9
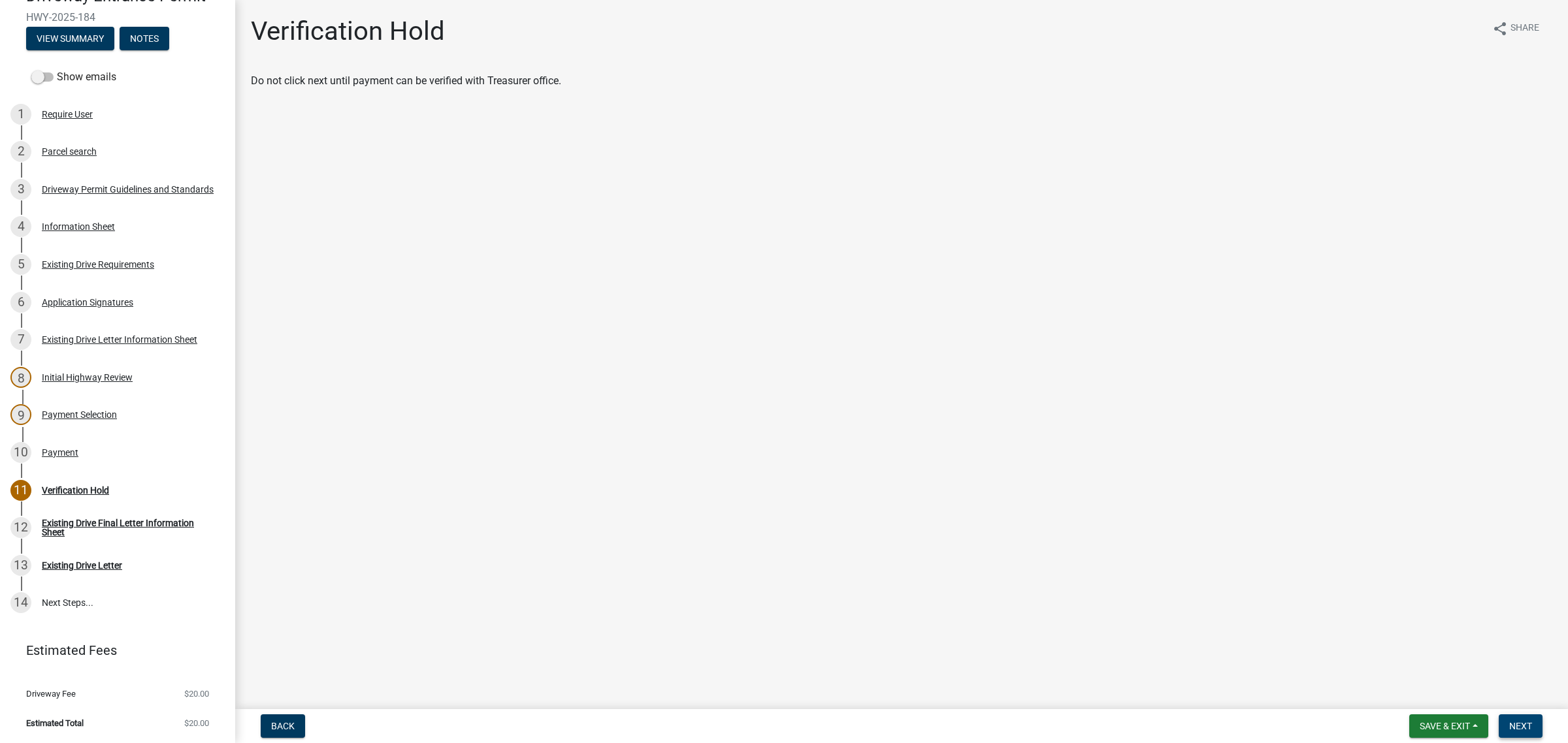
click at [1010, 612] on button "Next" at bounding box center [1521, 726] width 44 height 23
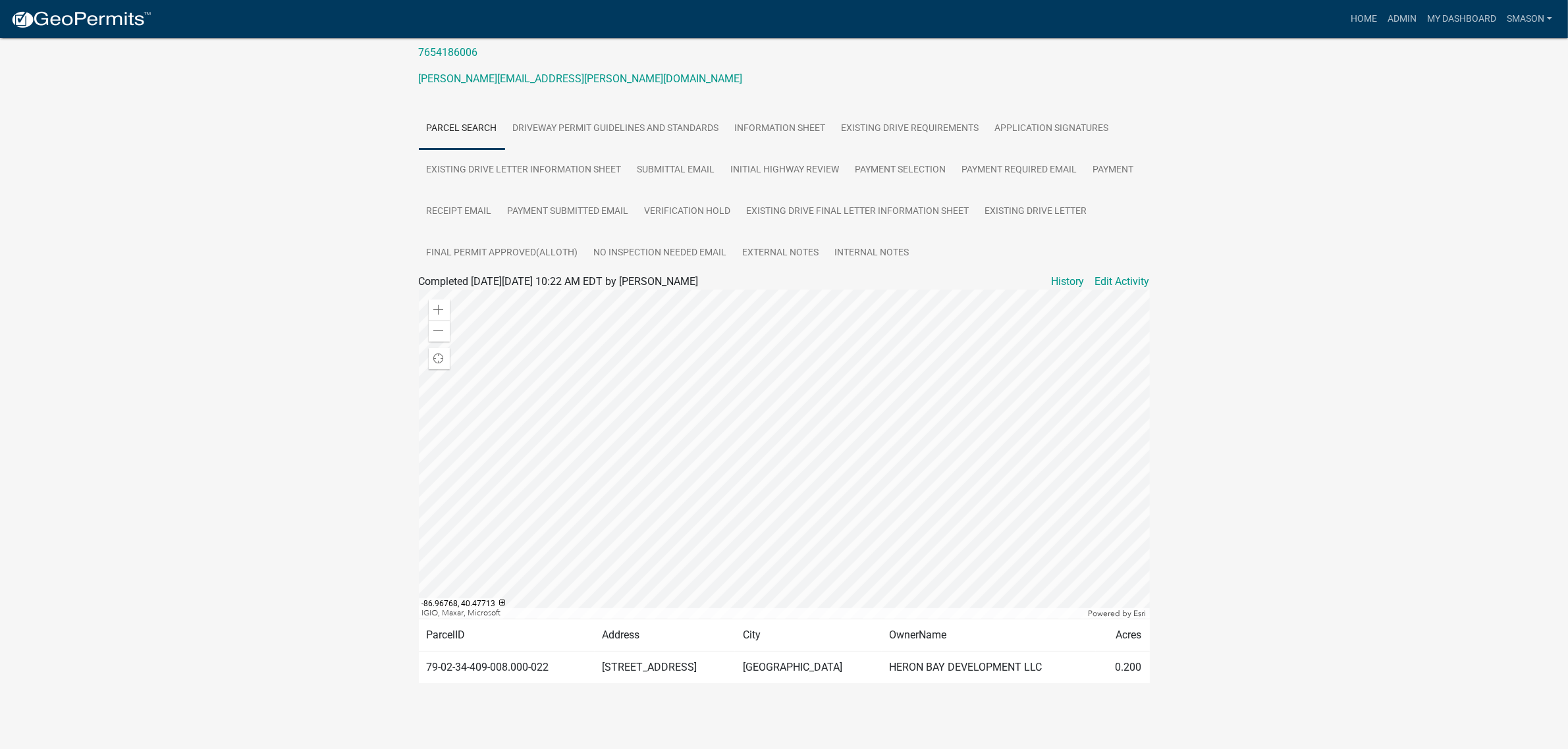
scroll to position [247, 0]
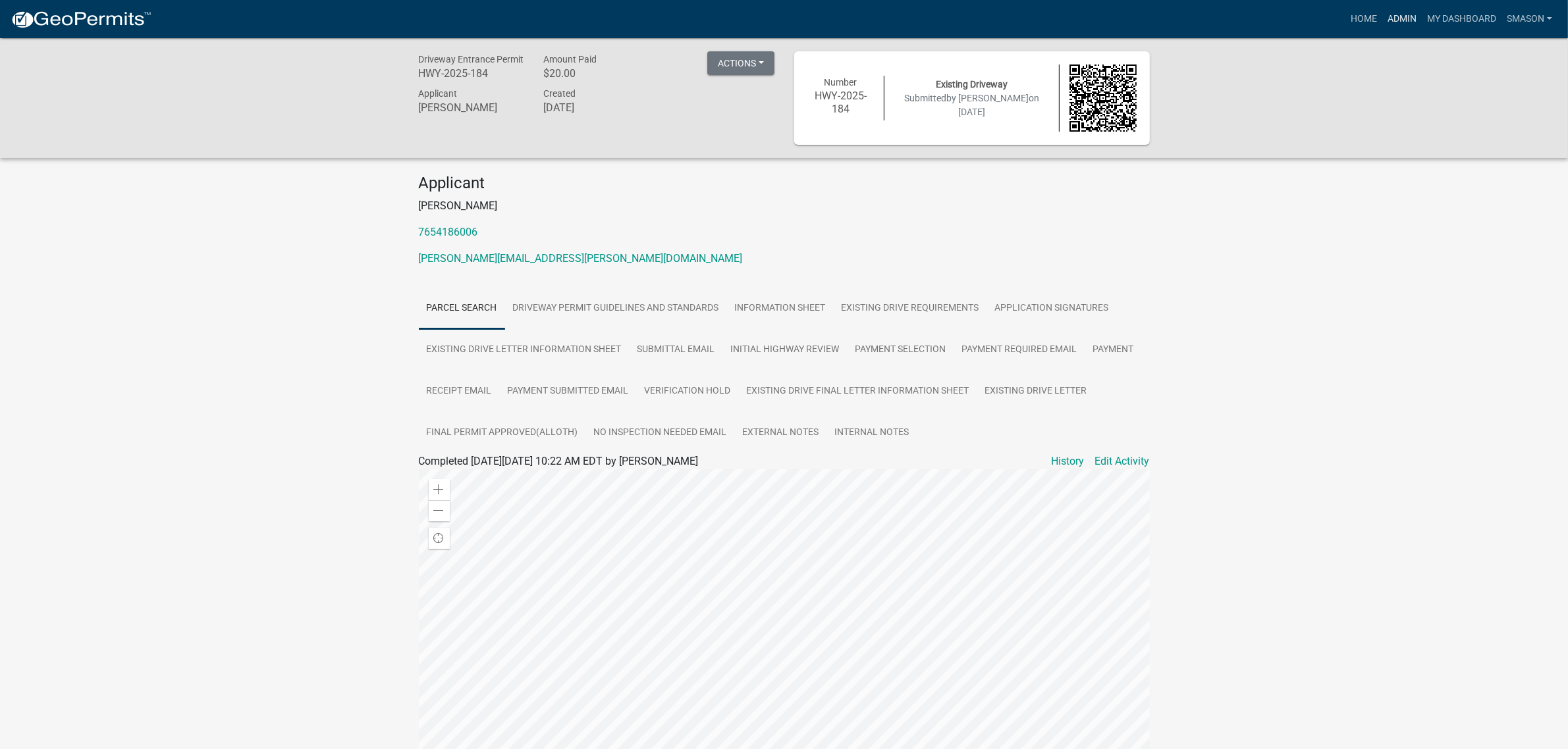
click at [1018, 18] on link "Admin" at bounding box center [1402, 19] width 39 height 25
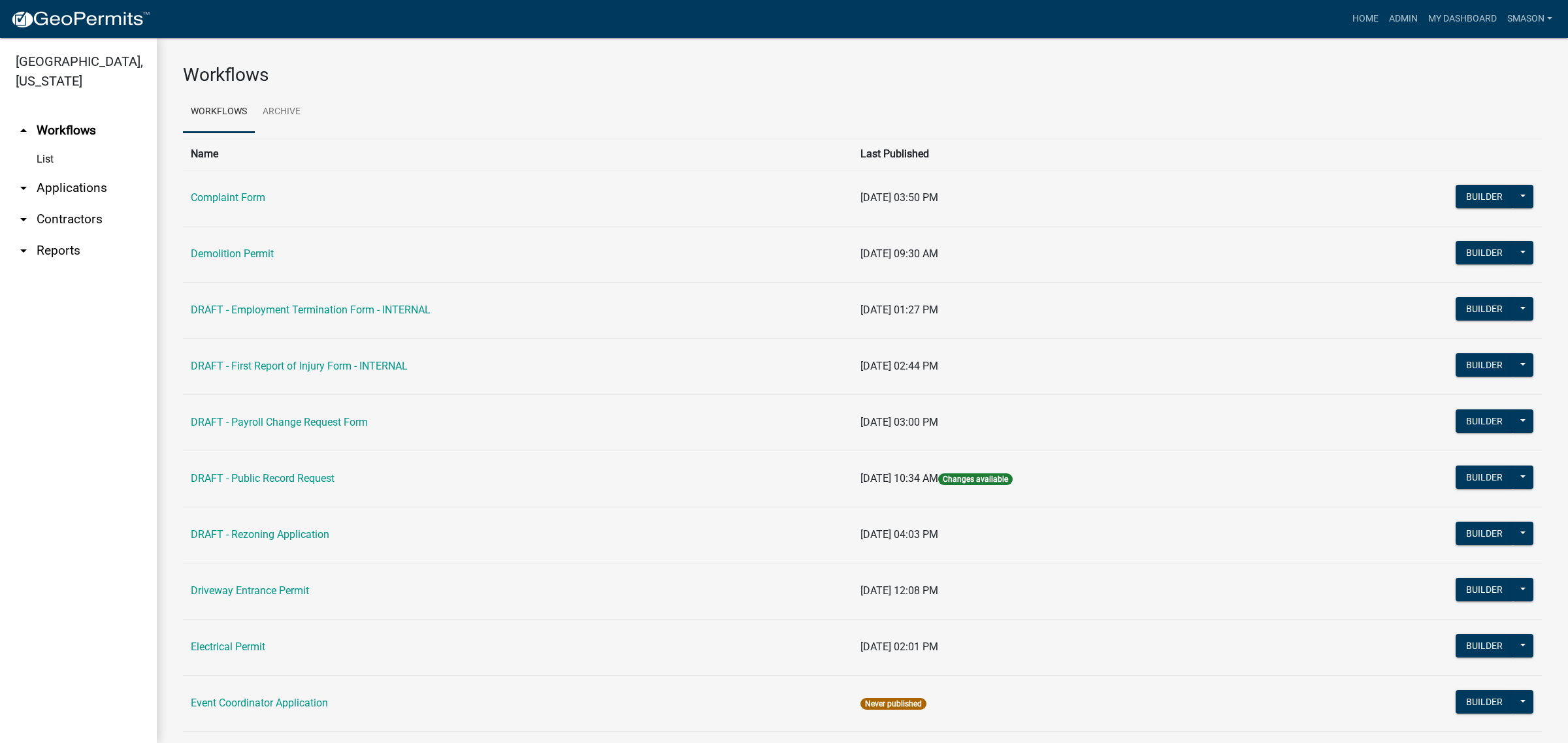
click at [101, 204] on link "arrow_drop_down Applications" at bounding box center [79, 188] width 157 height 32
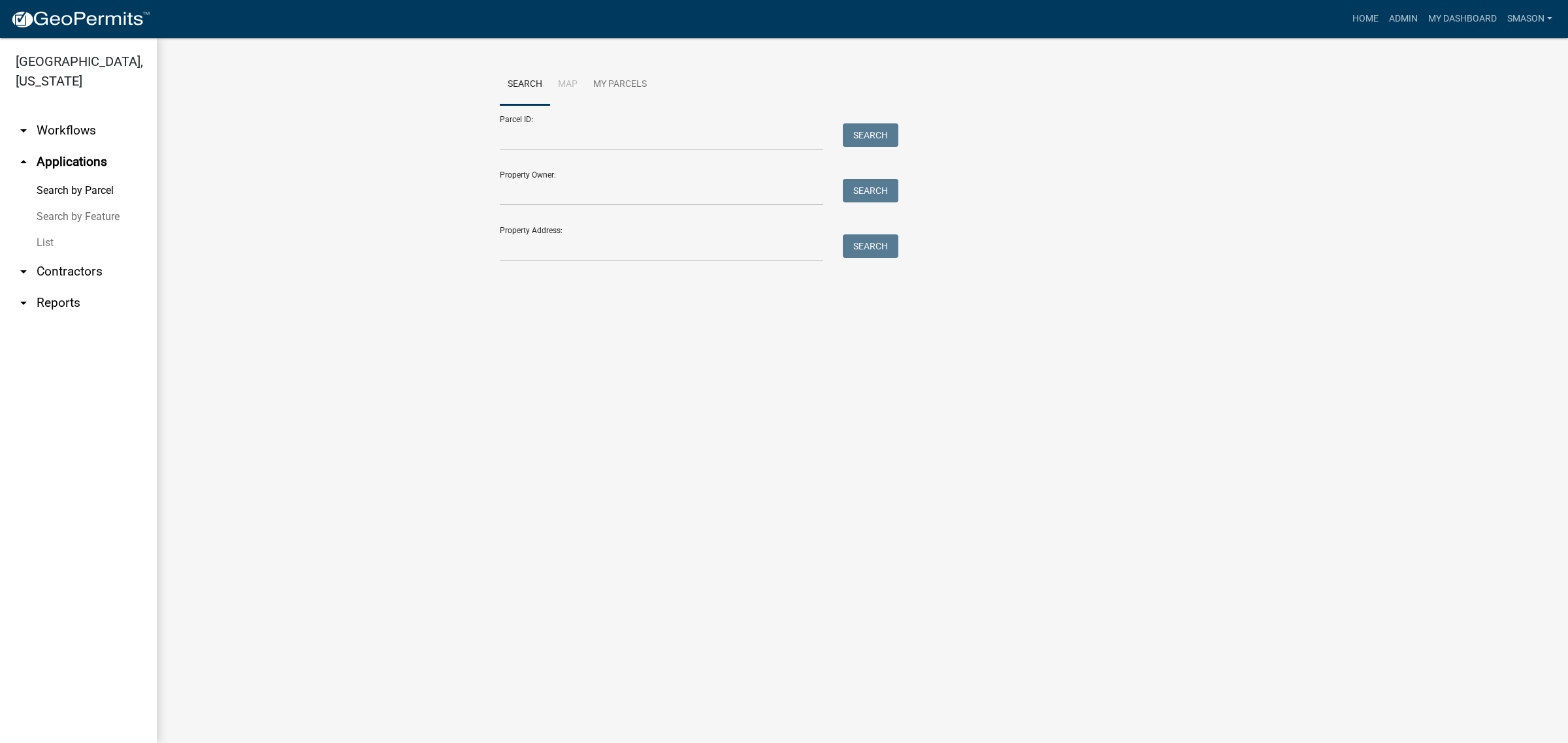
click at [59, 256] on link "List" at bounding box center [79, 243] width 157 height 26
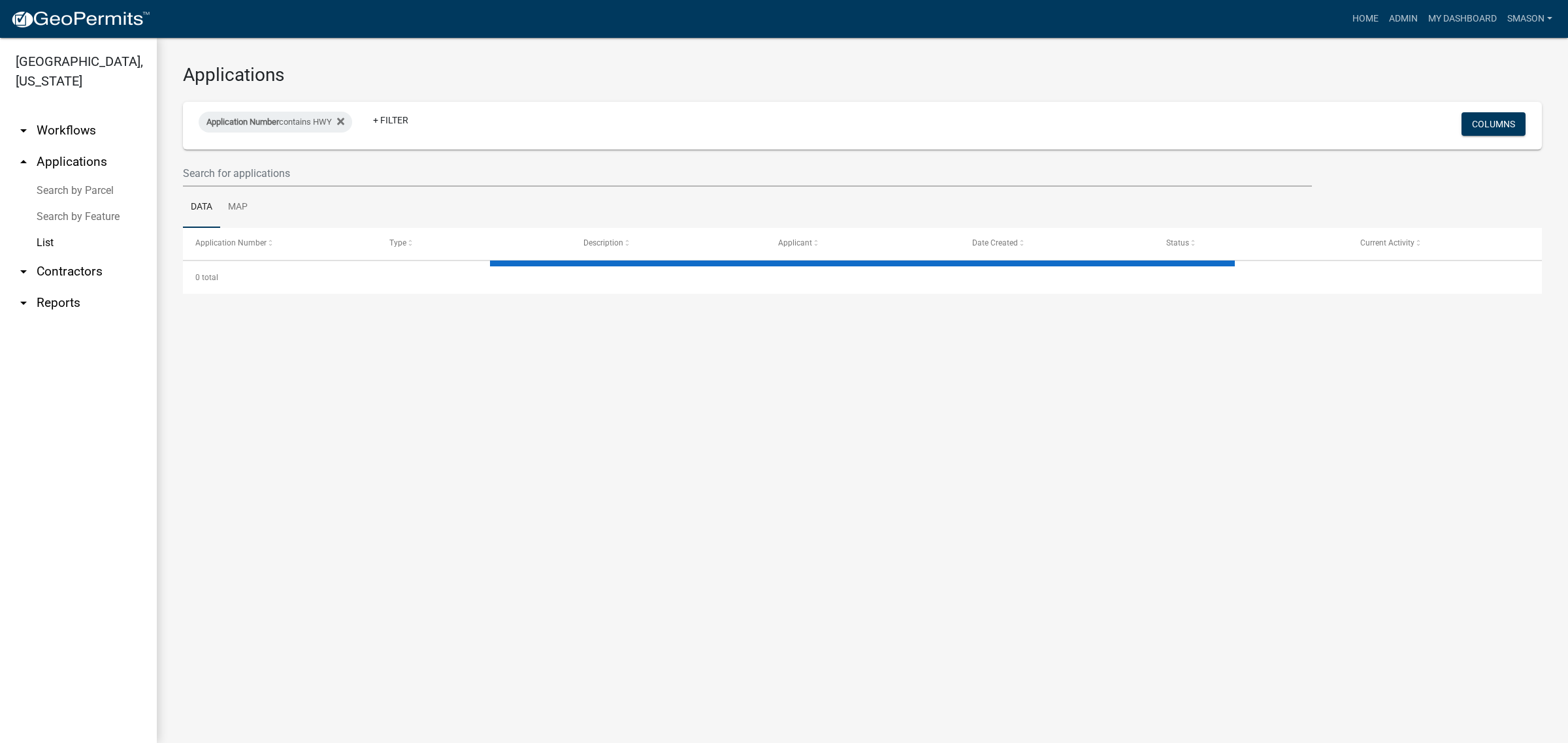
select select "3: 100"
